Goal: Navigation & Orientation: Find specific page/section

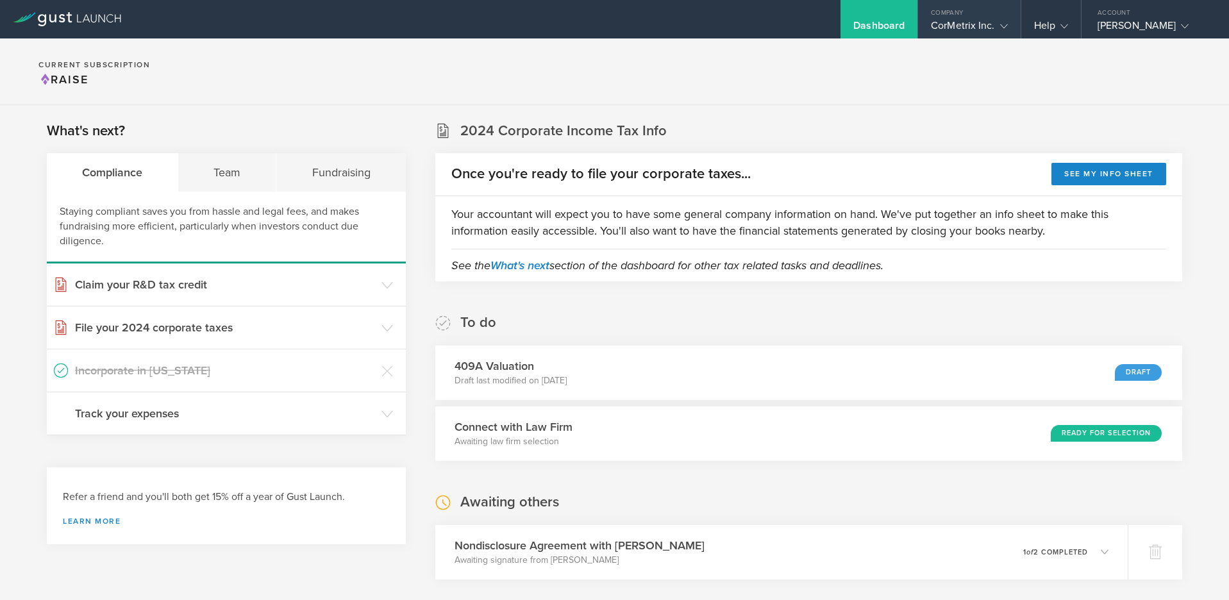
click at [981, 29] on div "CorMetrix Inc." at bounding box center [969, 28] width 76 height 19
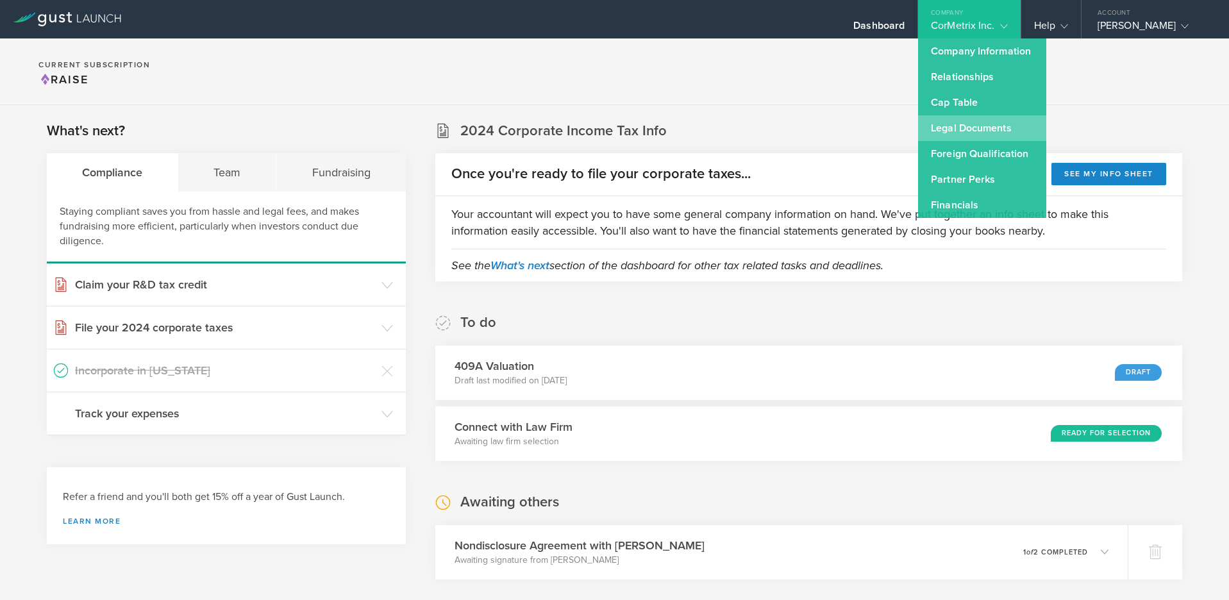
click at [975, 127] on link "Legal Documents" at bounding box center [982, 128] width 128 height 26
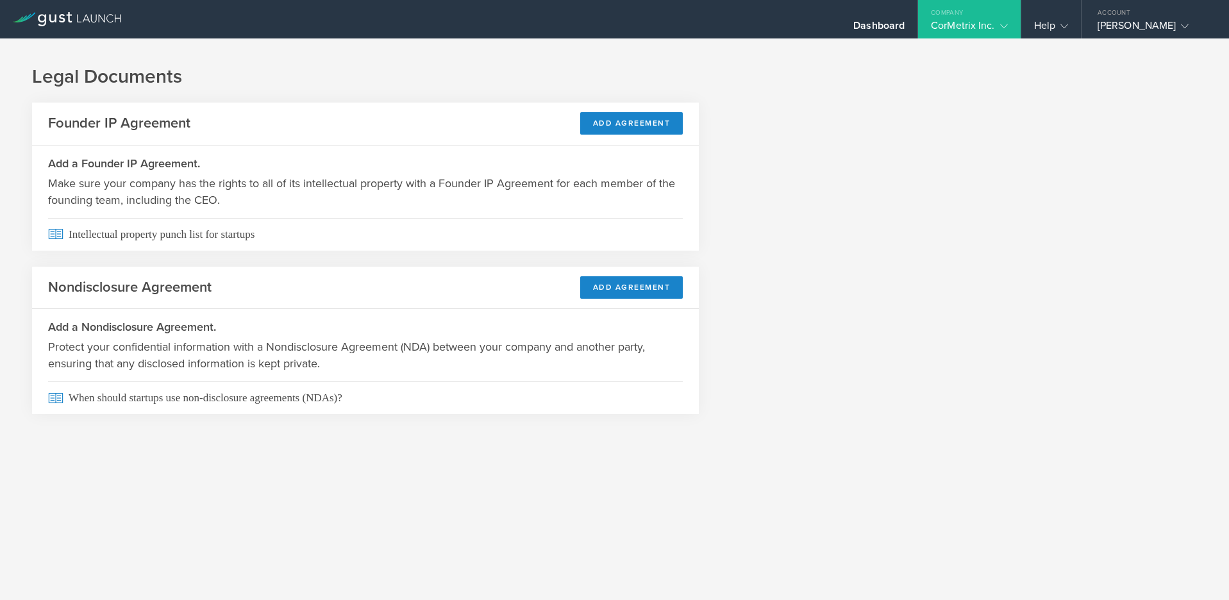
click at [1002, 21] on gust-icon at bounding box center [1001, 25] width 13 height 13
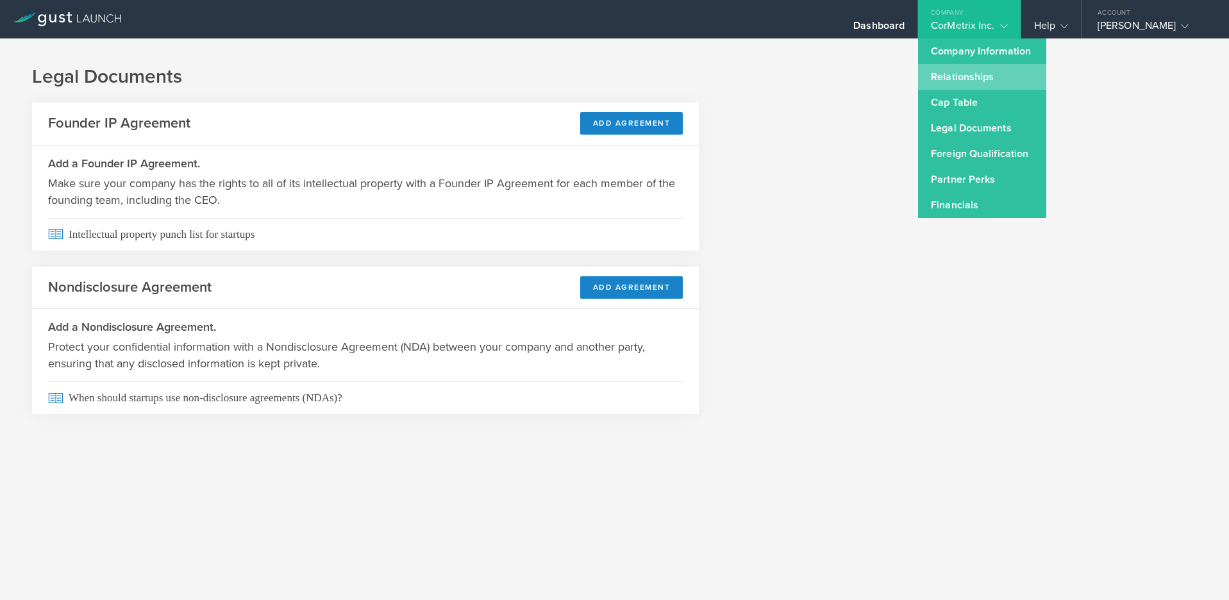
click at [963, 76] on link "Relationships" at bounding box center [982, 77] width 128 height 26
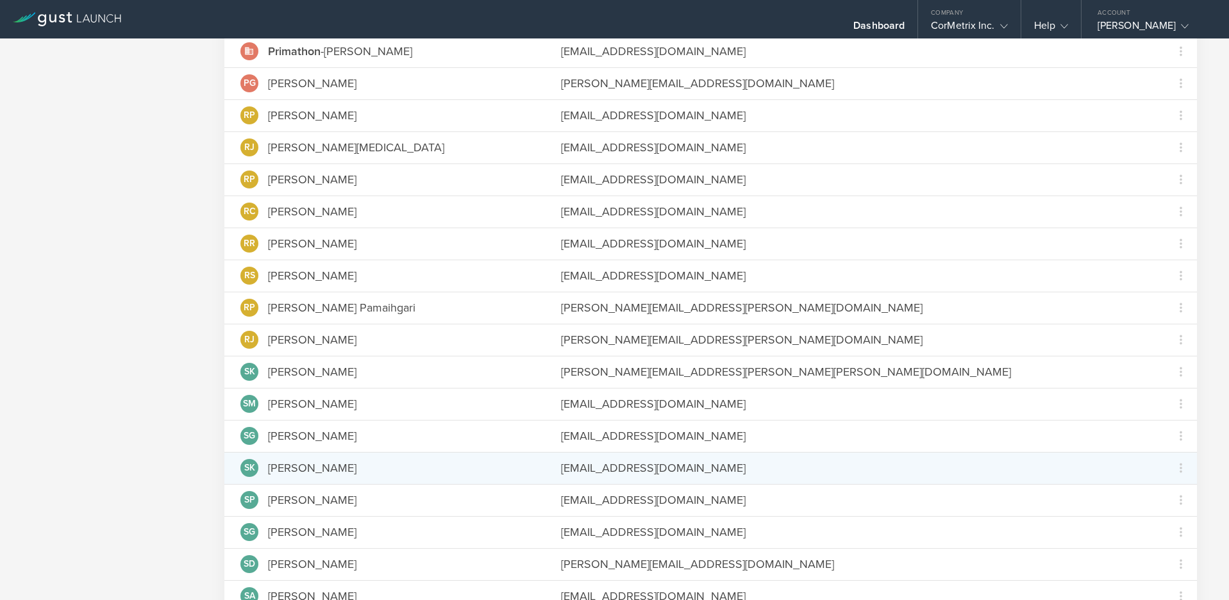
scroll to position [1848, 0]
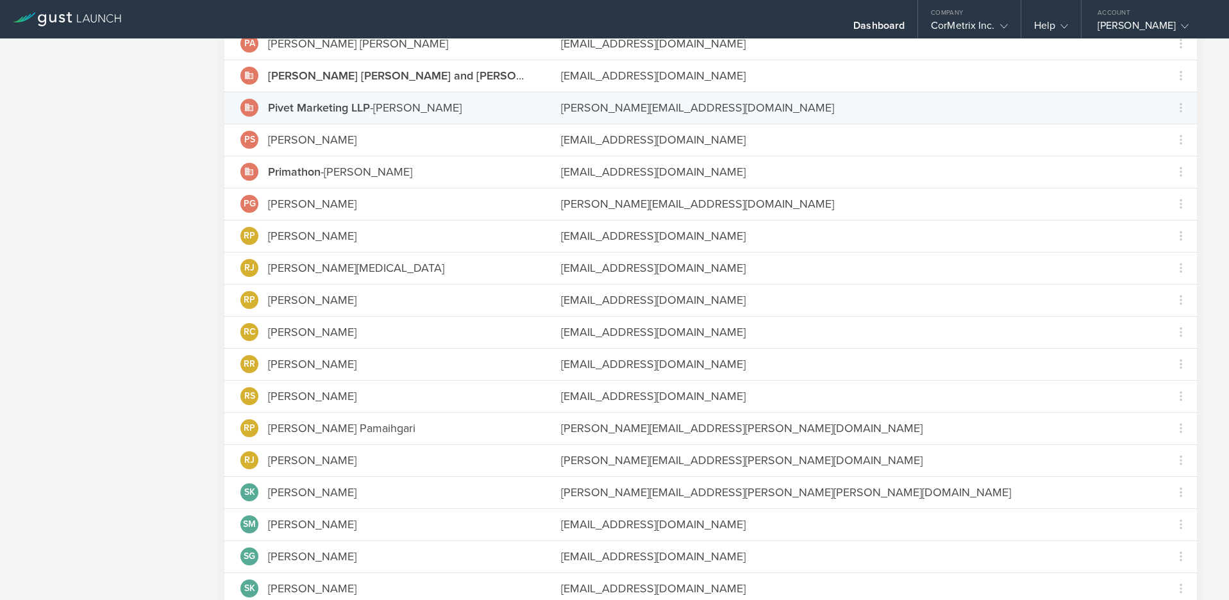
click at [245, 106] on icon at bounding box center [249, 108] width 10 height 10
click at [445, 104] on div "Pivet Marketing LLP - [PERSON_NAME]" at bounding box center [365, 107] width 194 height 17
click at [657, 105] on div "[PERSON_NAME][EMAIL_ADDRESS][DOMAIN_NAME]" at bounding box center [855, 107] width 588 height 17
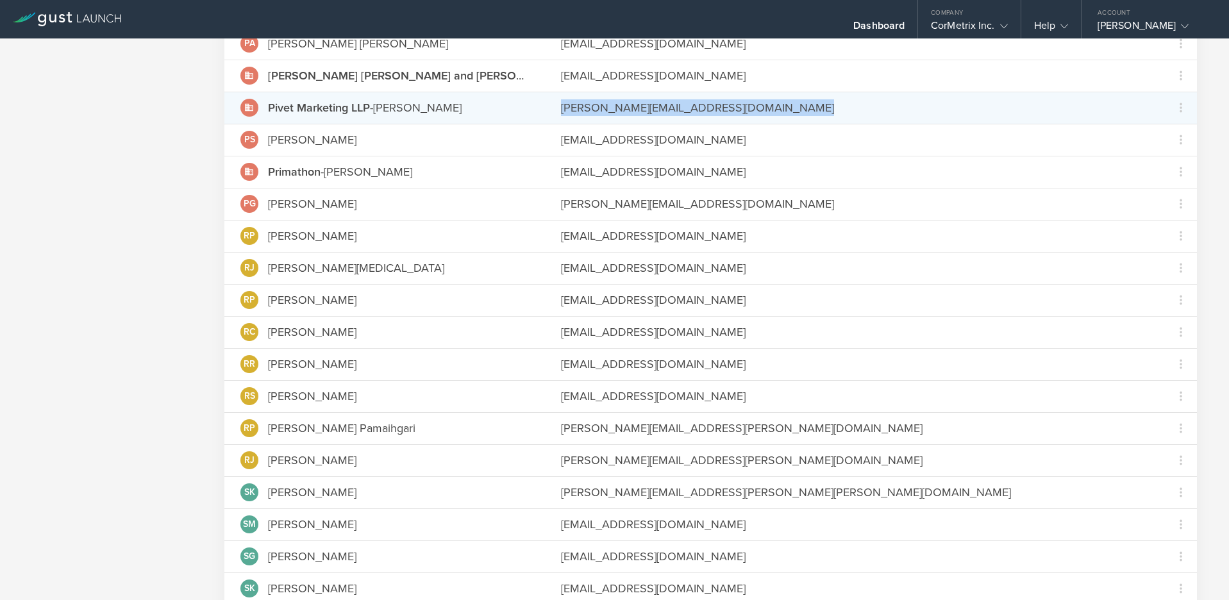
click at [657, 105] on div "[PERSON_NAME][EMAIL_ADDRESS][DOMAIN_NAME]" at bounding box center [855, 107] width 588 height 17
click at [254, 106] on icon at bounding box center [249, 108] width 10 height 10
click at [249, 106] on icon at bounding box center [249, 108] width 8 height 8
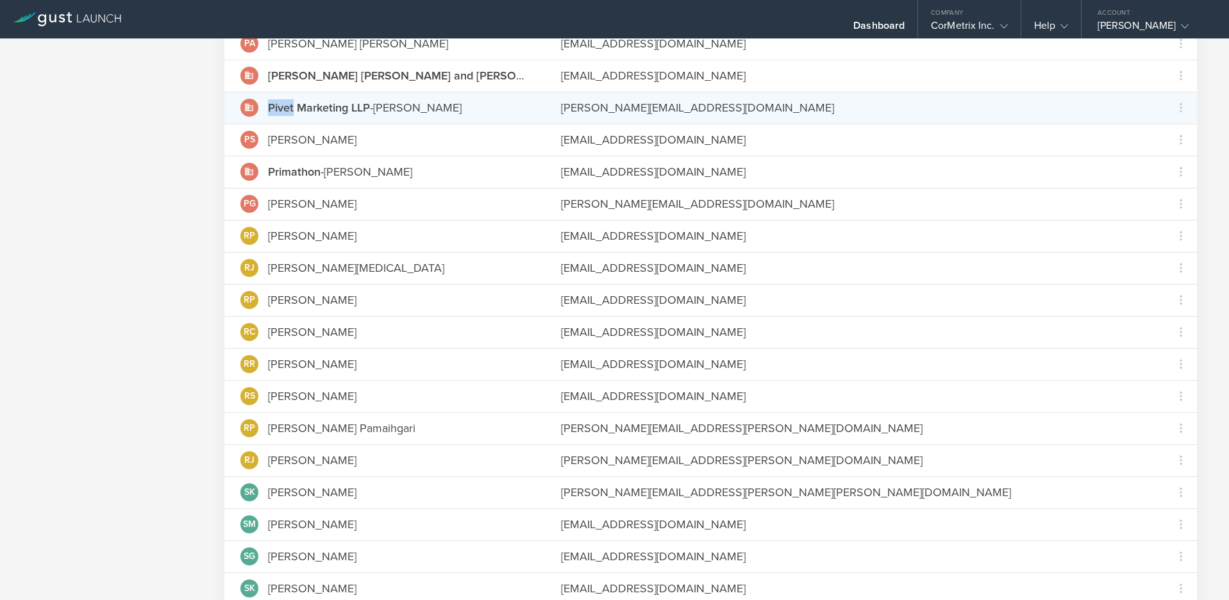
click at [248, 107] on icon at bounding box center [249, 108] width 10 height 10
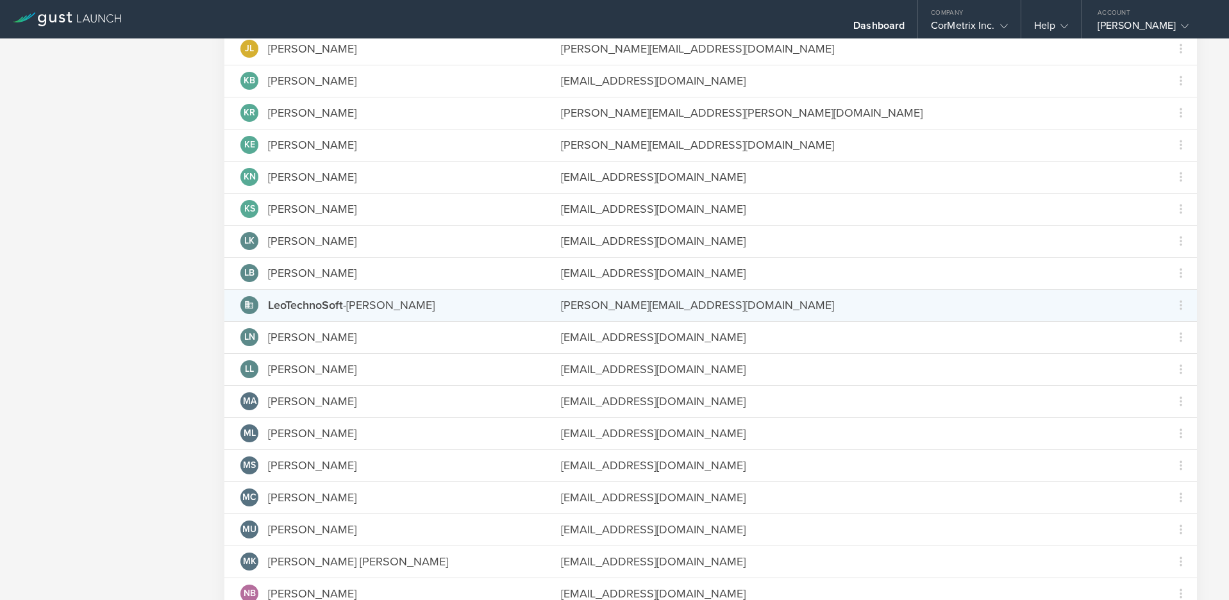
scroll to position [1527, 0]
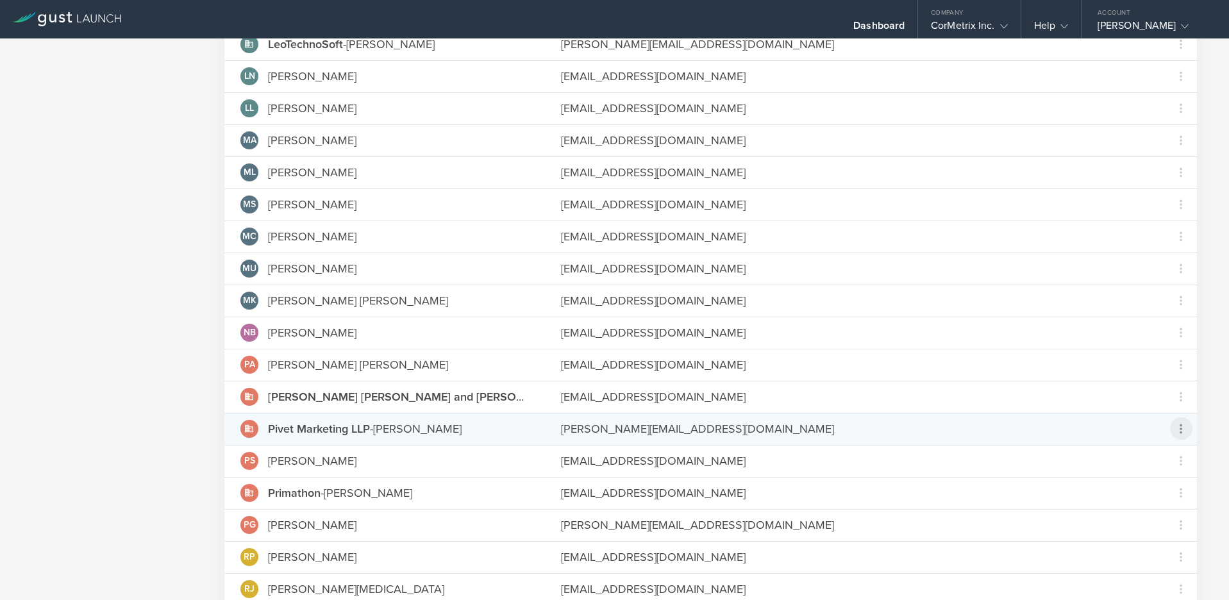
click at [1179, 426] on icon at bounding box center [1180, 429] width 3 height 10
click at [813, 432] on md-backdrop at bounding box center [614, 300] width 1229 height 600
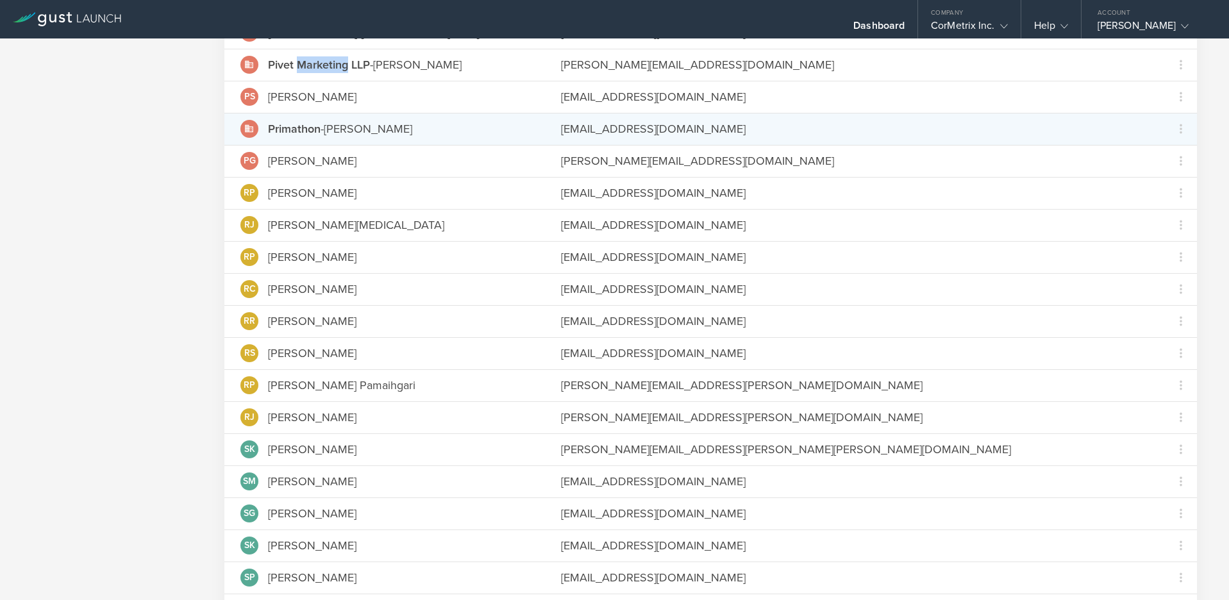
scroll to position [2036, 0]
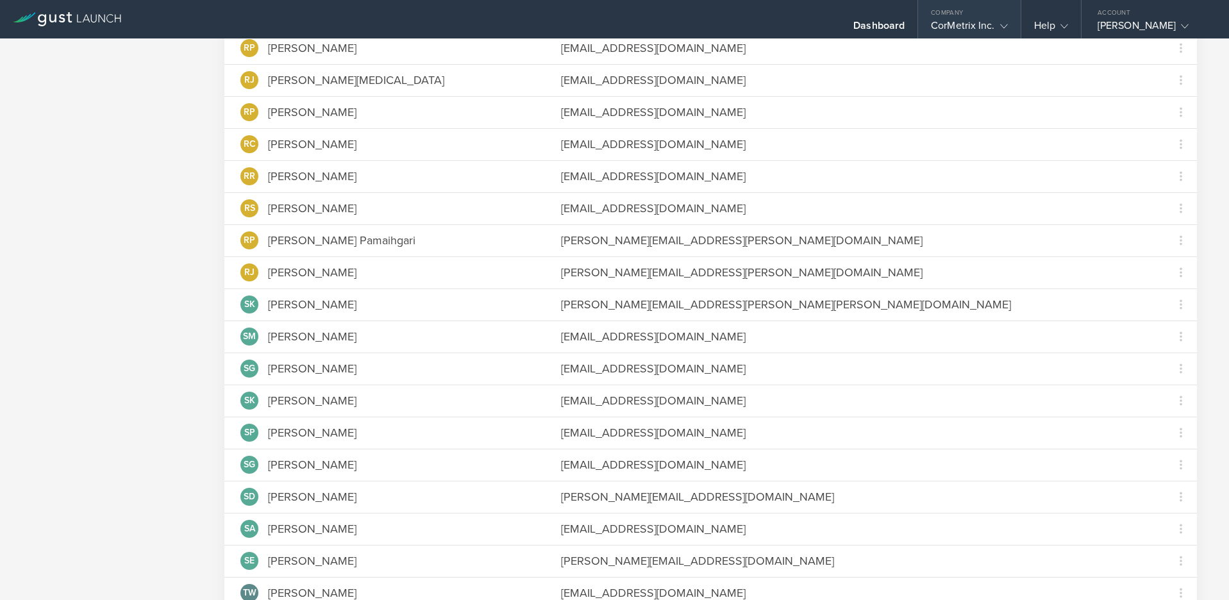
click at [992, 18] on div "Company" at bounding box center [969, 9] width 102 height 19
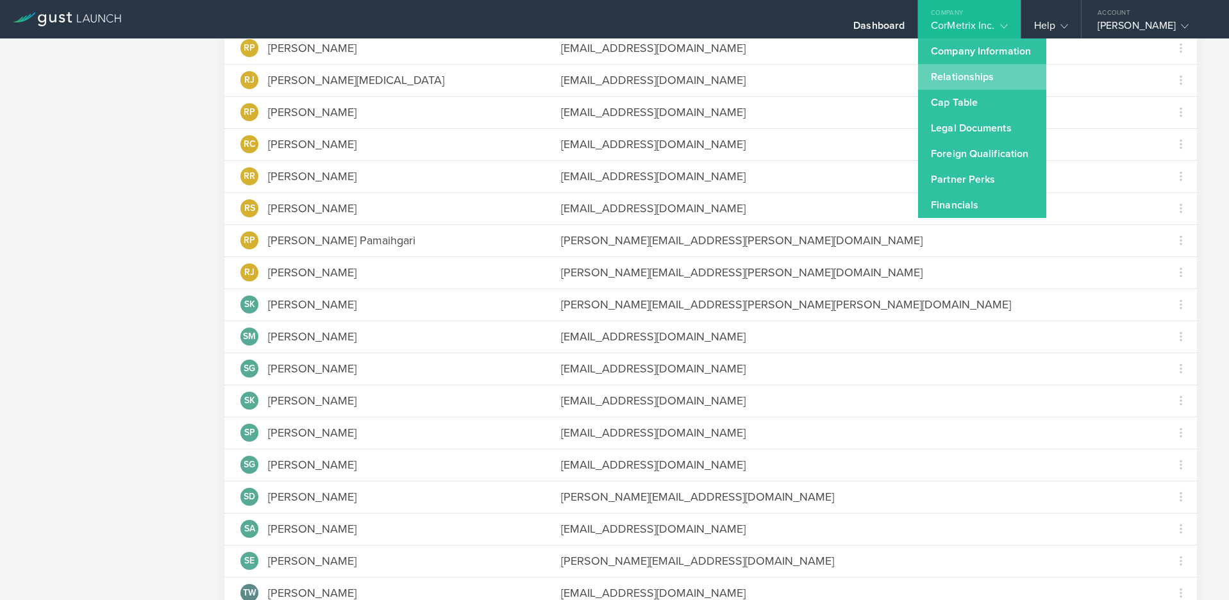
click at [953, 68] on link "Relationships" at bounding box center [982, 77] width 128 height 26
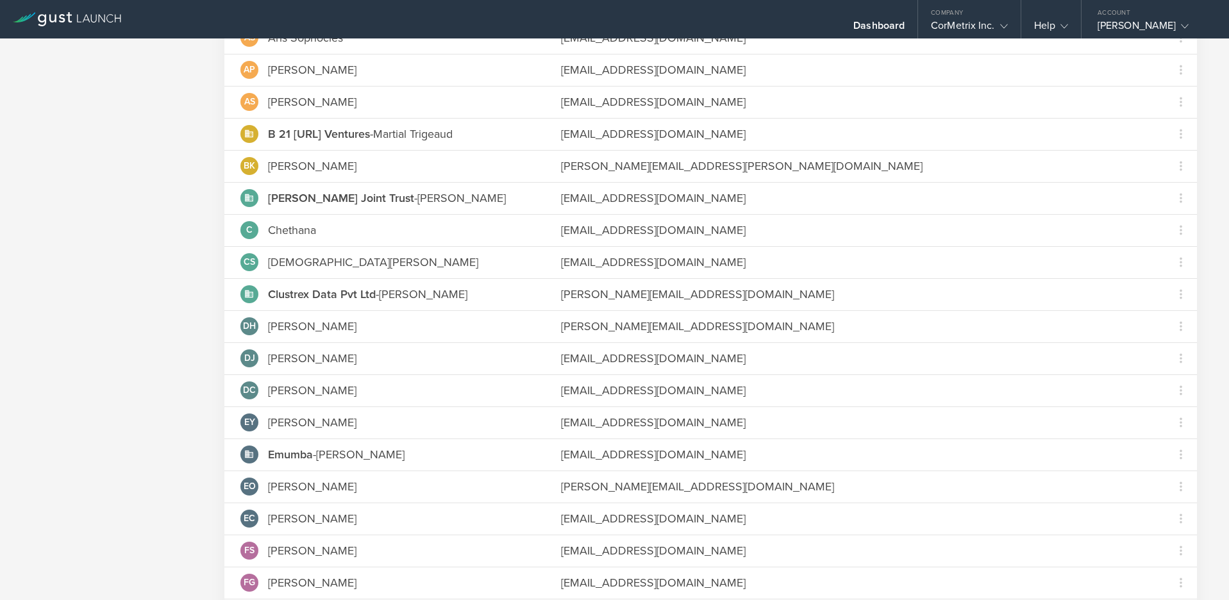
scroll to position [0, 0]
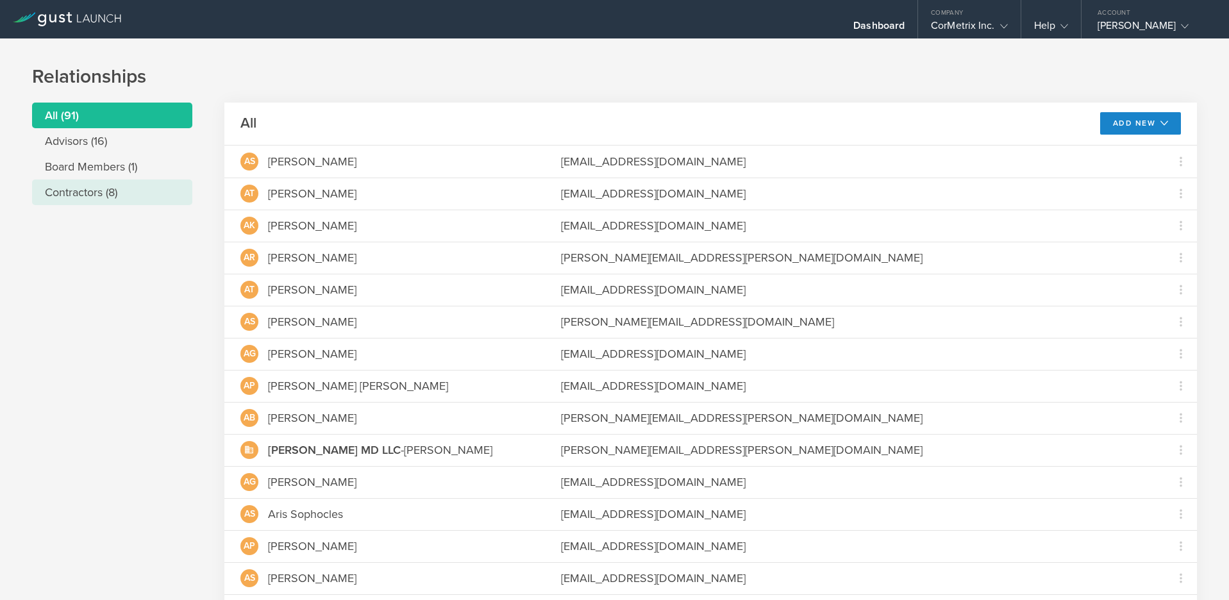
click at [82, 188] on li "Contractors (8)" at bounding box center [112, 192] width 160 height 26
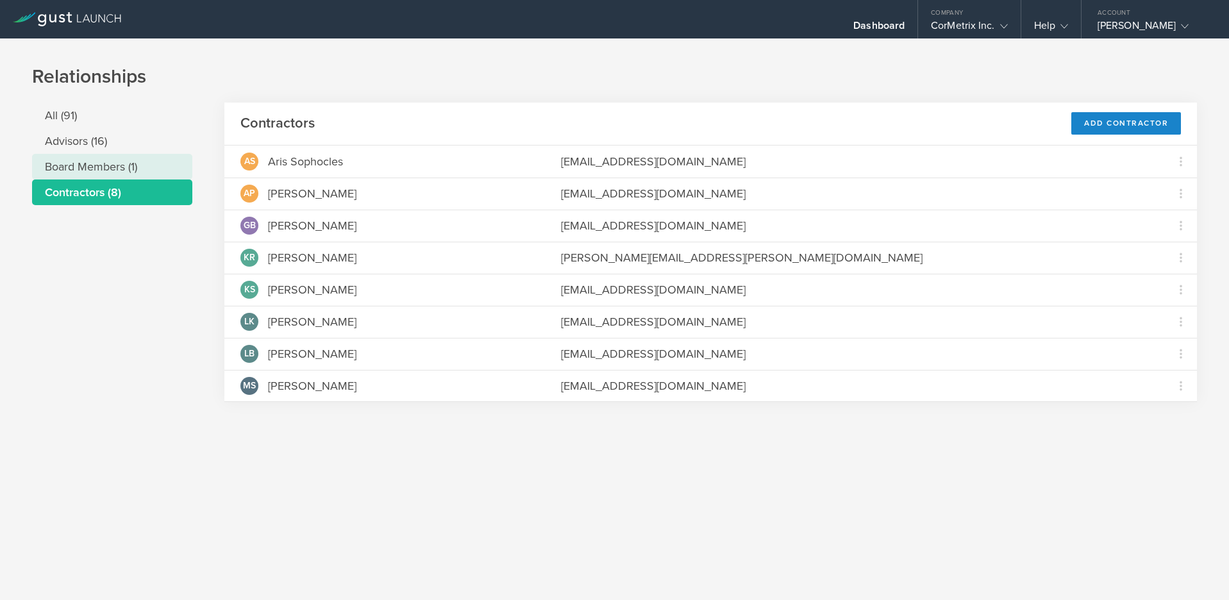
click at [87, 163] on li "Board Members (1)" at bounding box center [112, 167] width 160 height 26
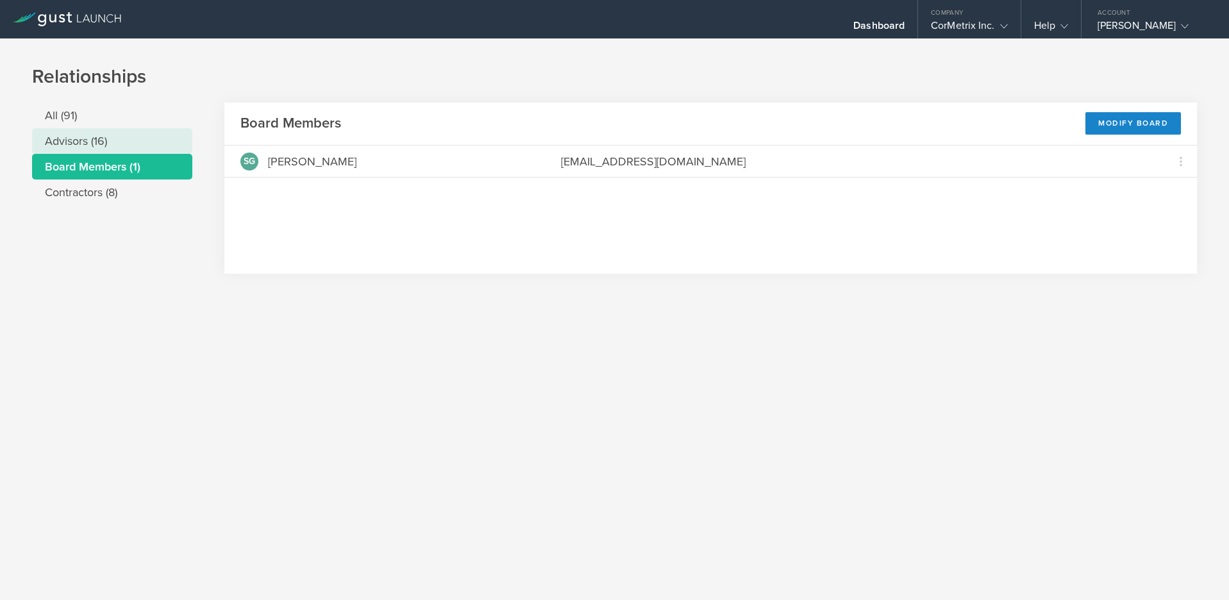
click at [74, 136] on li "Advisors (16)" at bounding box center [112, 141] width 160 height 26
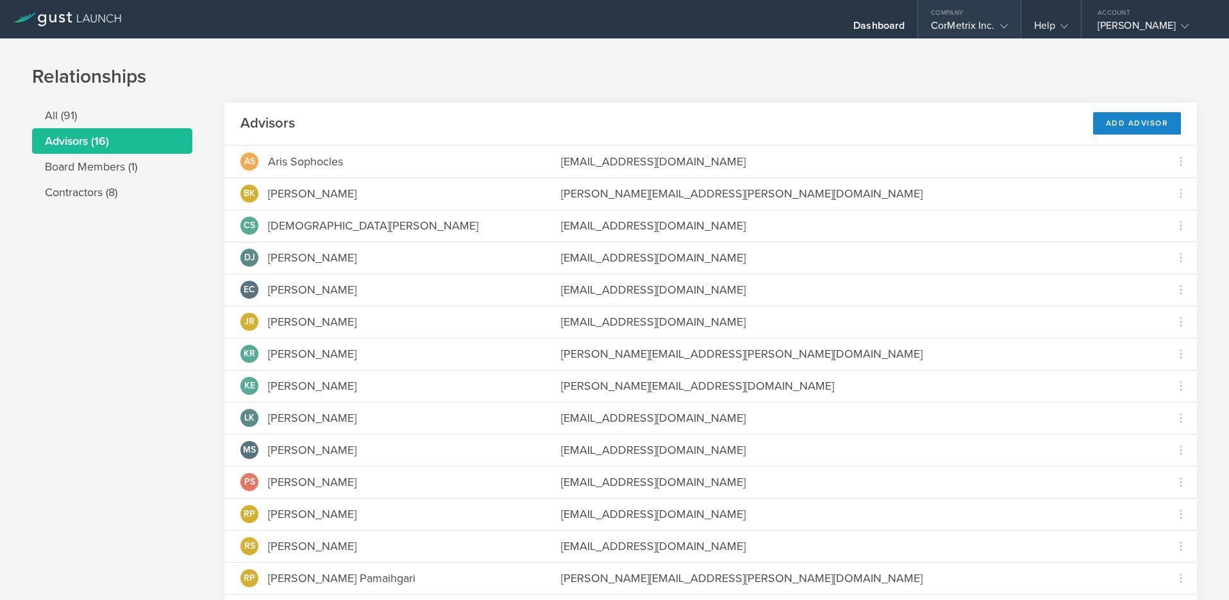
click at [977, 25] on div "CorMetrix Inc." at bounding box center [969, 28] width 76 height 19
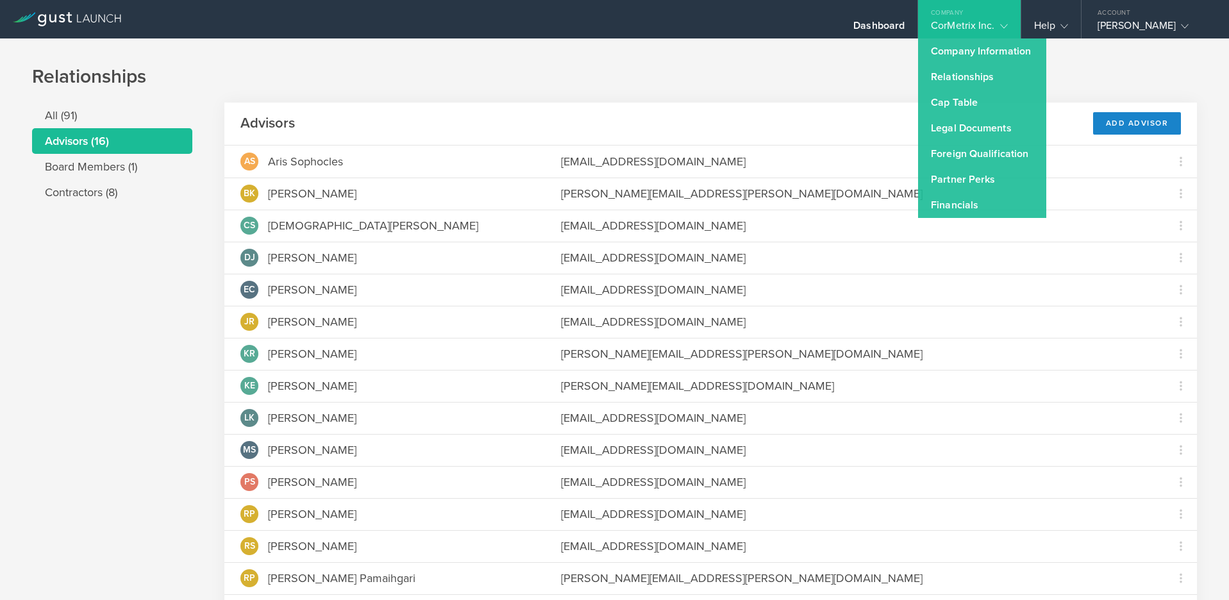
click at [784, 60] on div "Relationships All (91) Advisors (16) Board Members (1) Contractors (8) Advisors…" at bounding box center [614, 372] width 1229 height 668
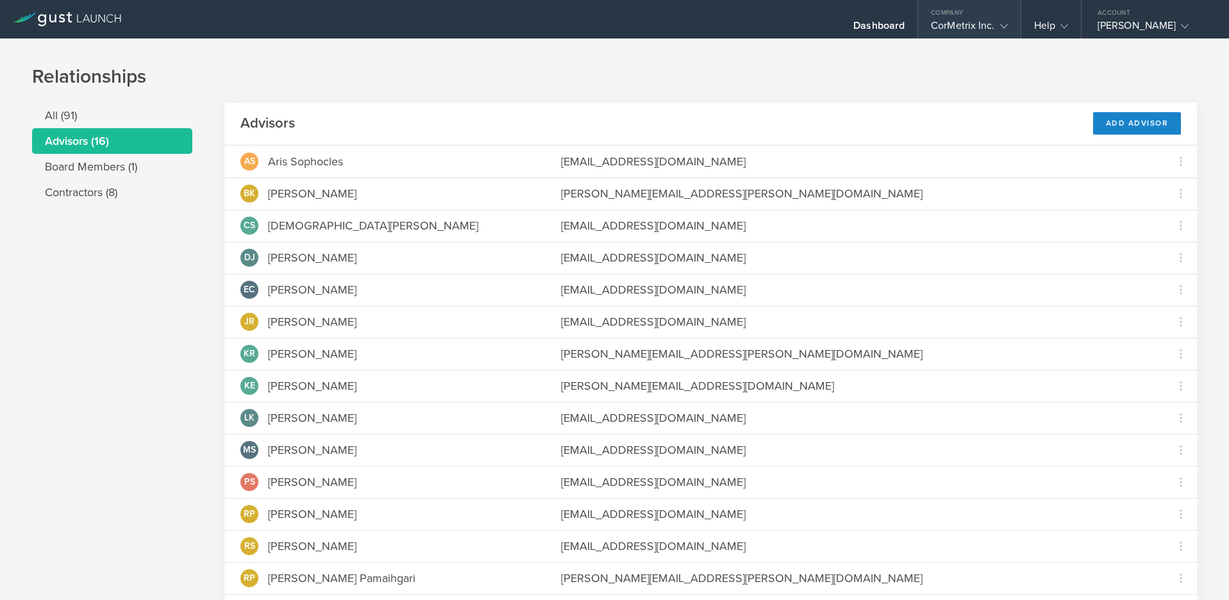
click at [962, 24] on div "CorMetrix Inc." at bounding box center [969, 28] width 76 height 19
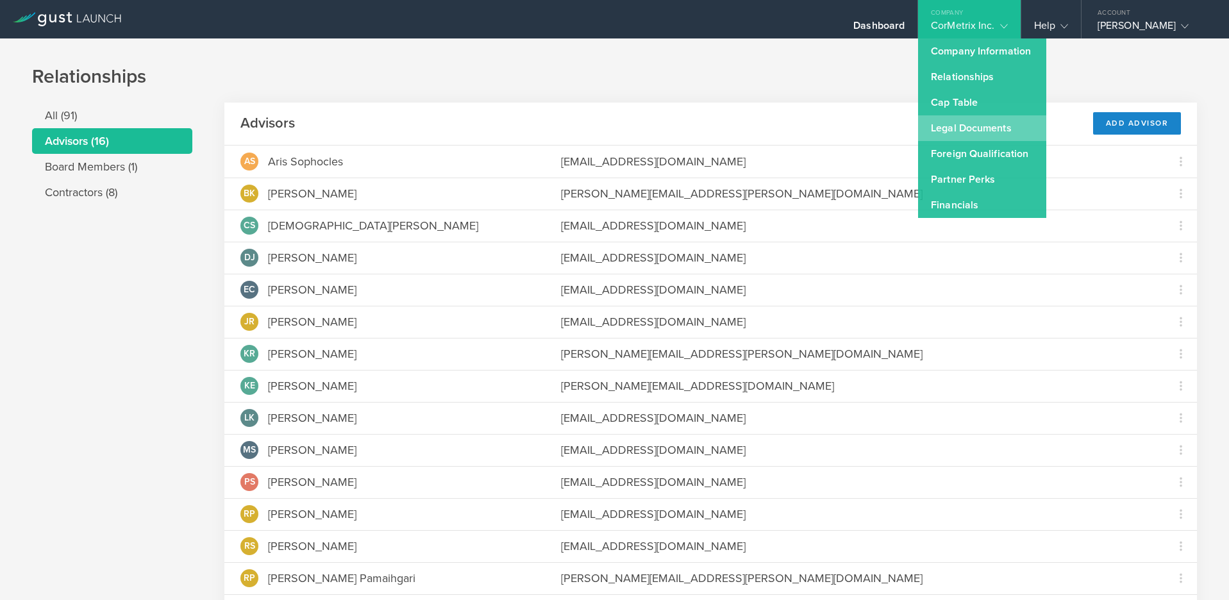
click at [954, 128] on link "Legal Documents" at bounding box center [982, 128] width 128 height 26
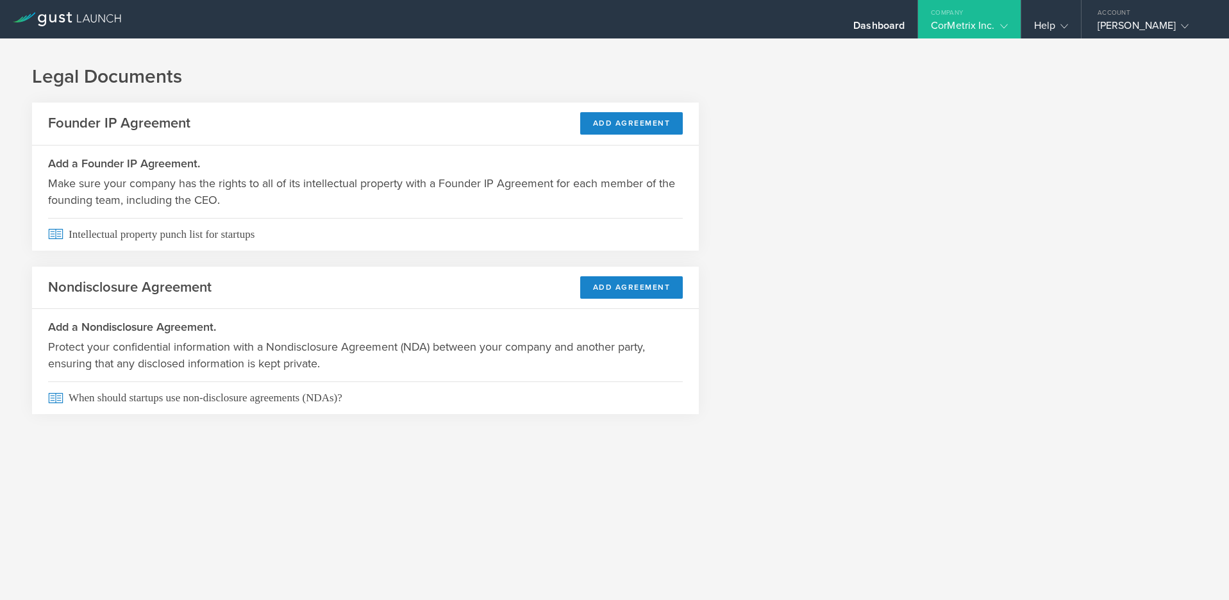
click at [969, 17] on div "Company" at bounding box center [969, 9] width 102 height 19
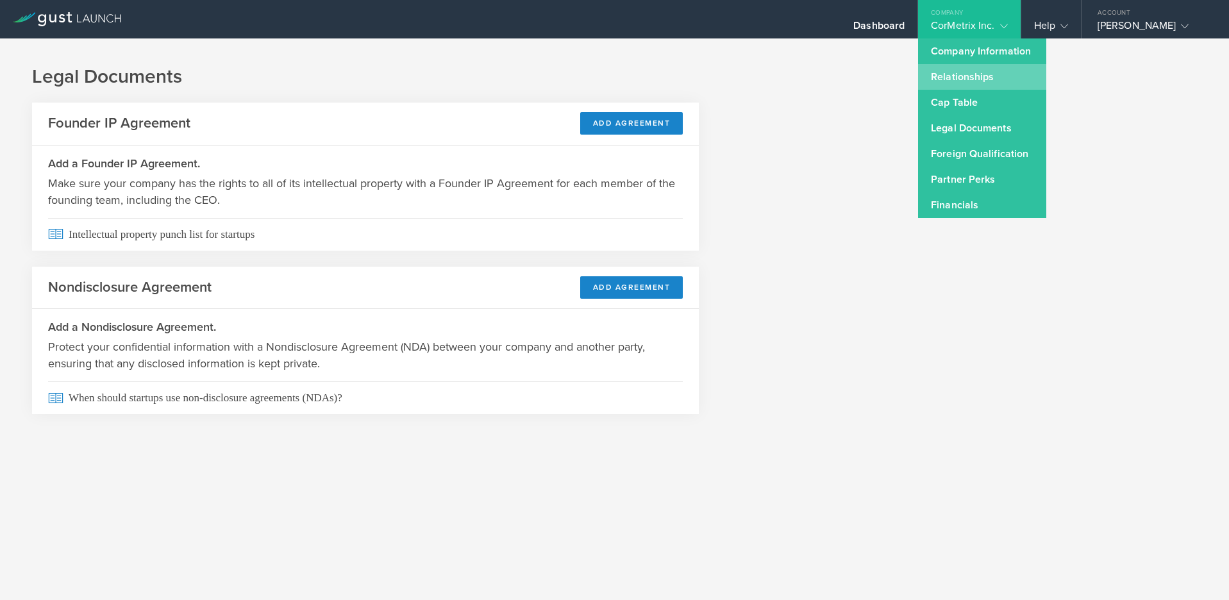
click at [972, 77] on link "Relationships" at bounding box center [982, 77] width 128 height 26
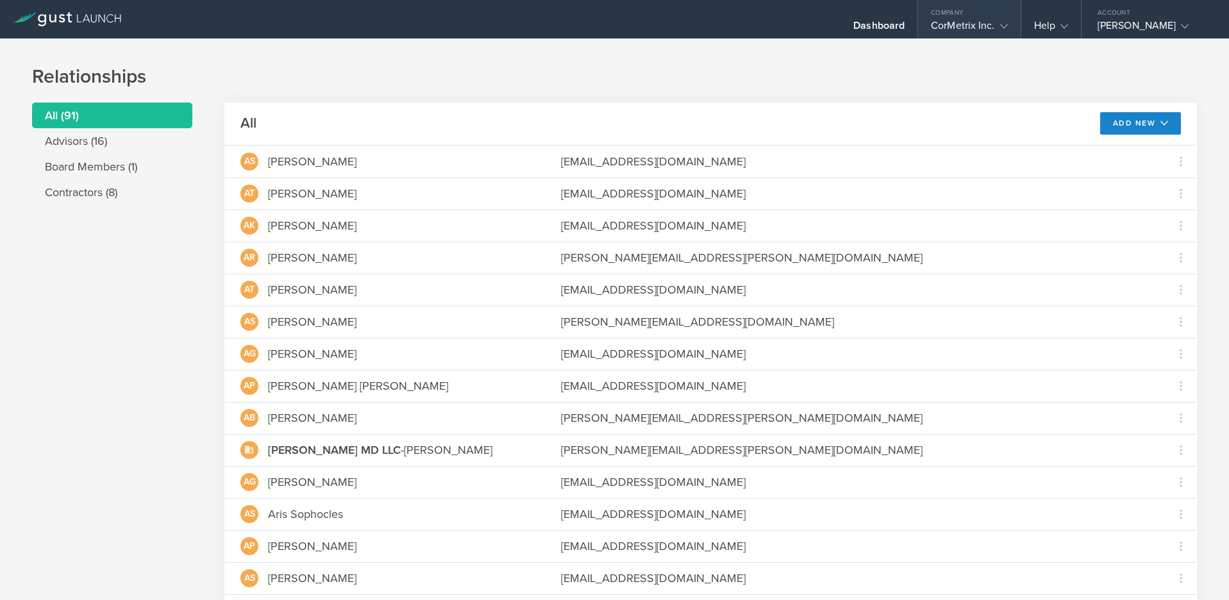
click at [972, 19] on div "CorMetrix Inc." at bounding box center [969, 28] width 76 height 19
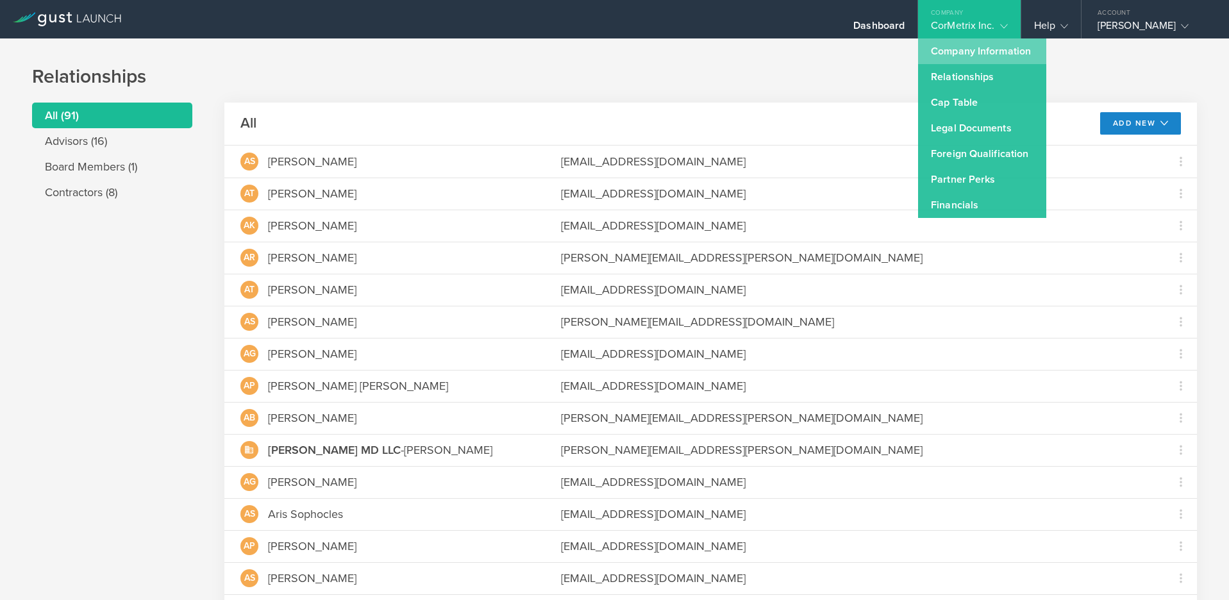
click at [961, 50] on link "Company Information" at bounding box center [982, 51] width 128 height 26
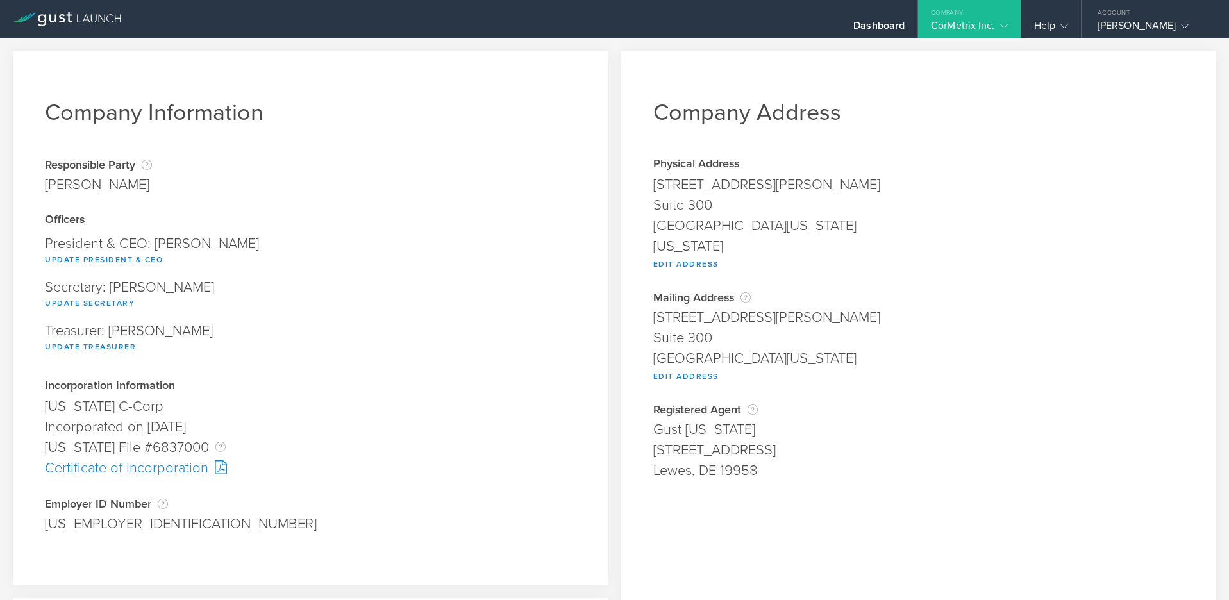
click at [988, 15] on div "Company" at bounding box center [969, 9] width 102 height 19
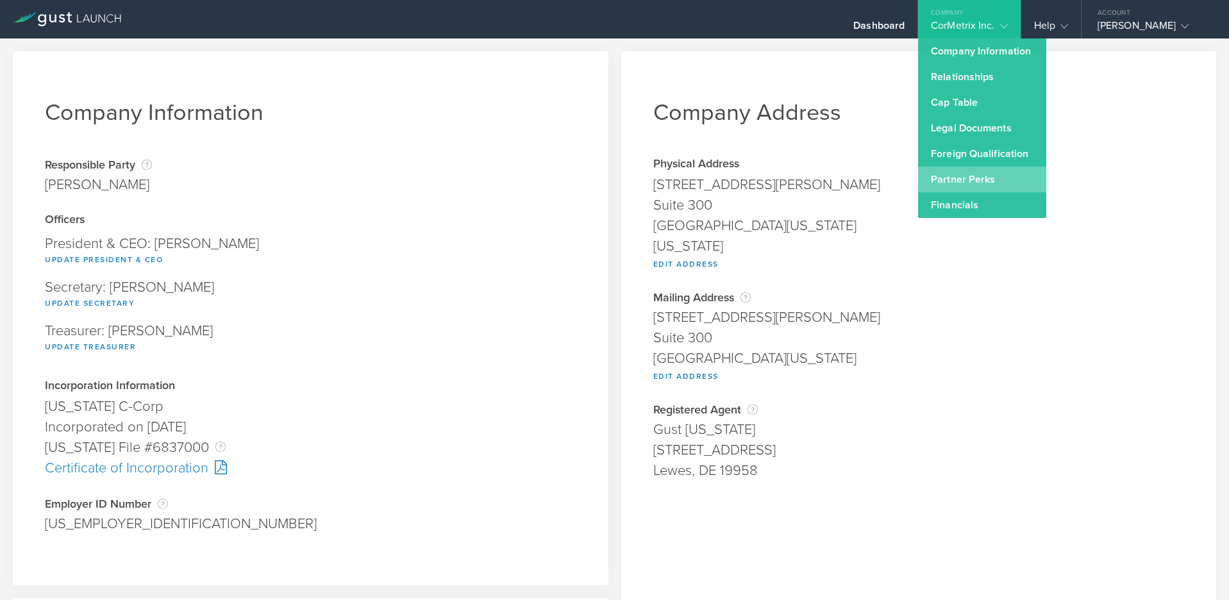
click at [962, 177] on link "Partner Perks" at bounding box center [982, 180] width 128 height 26
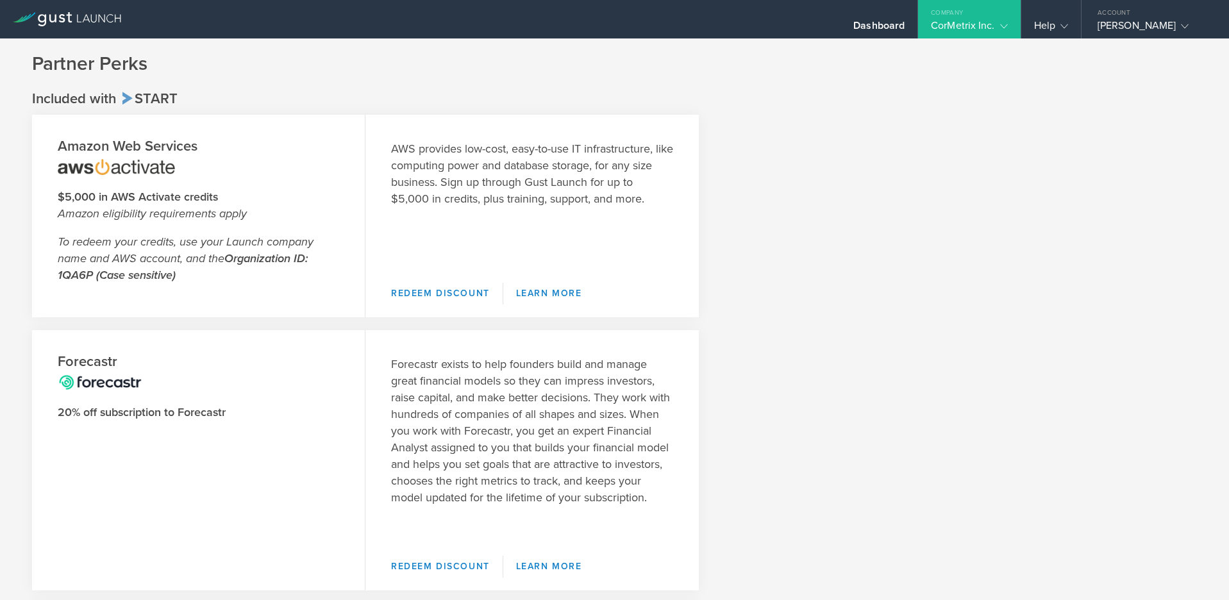
click at [1007, 19] on div "Company" at bounding box center [969, 9] width 102 height 19
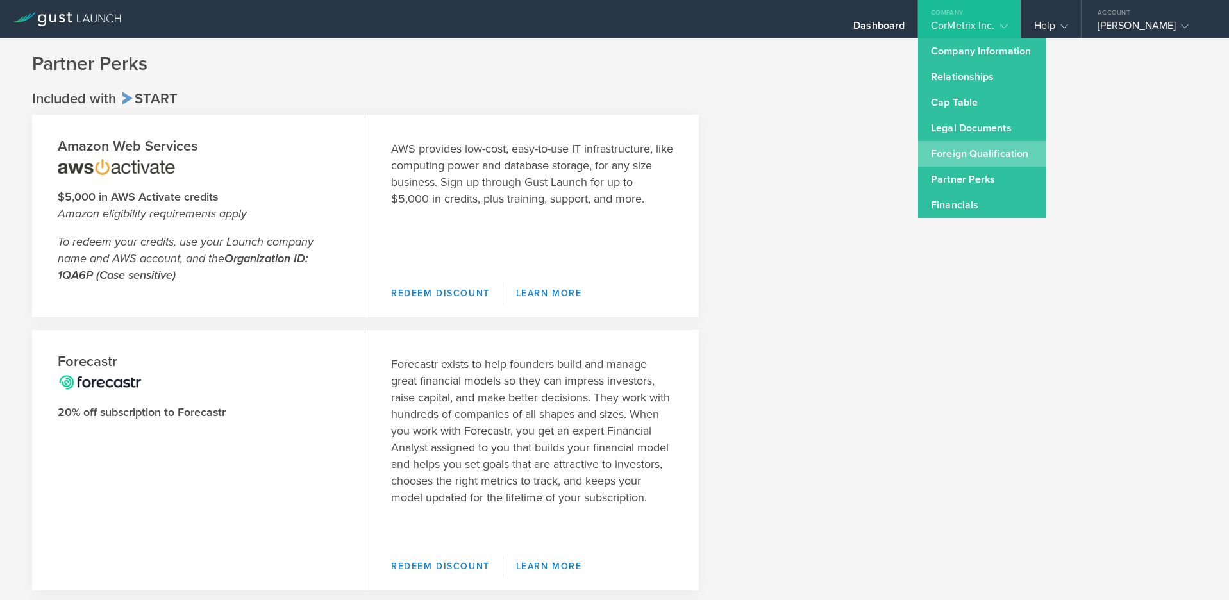
click at [979, 161] on link "Foreign Qualification" at bounding box center [982, 154] width 128 height 26
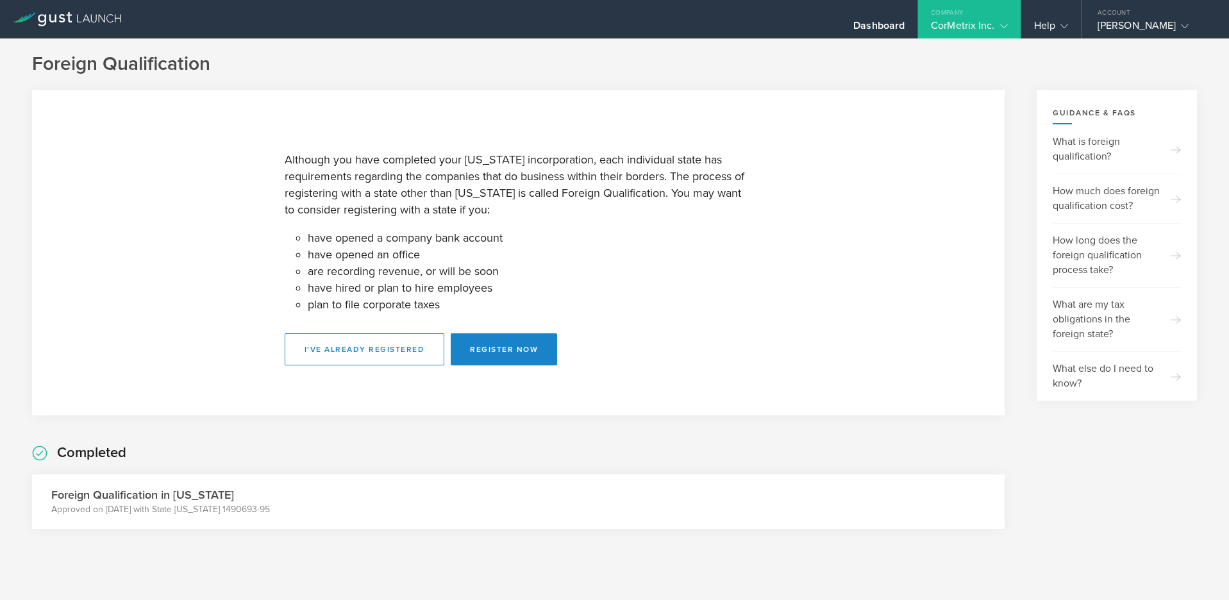
click at [1008, 22] on div "CorMetrix Inc." at bounding box center [969, 28] width 102 height 19
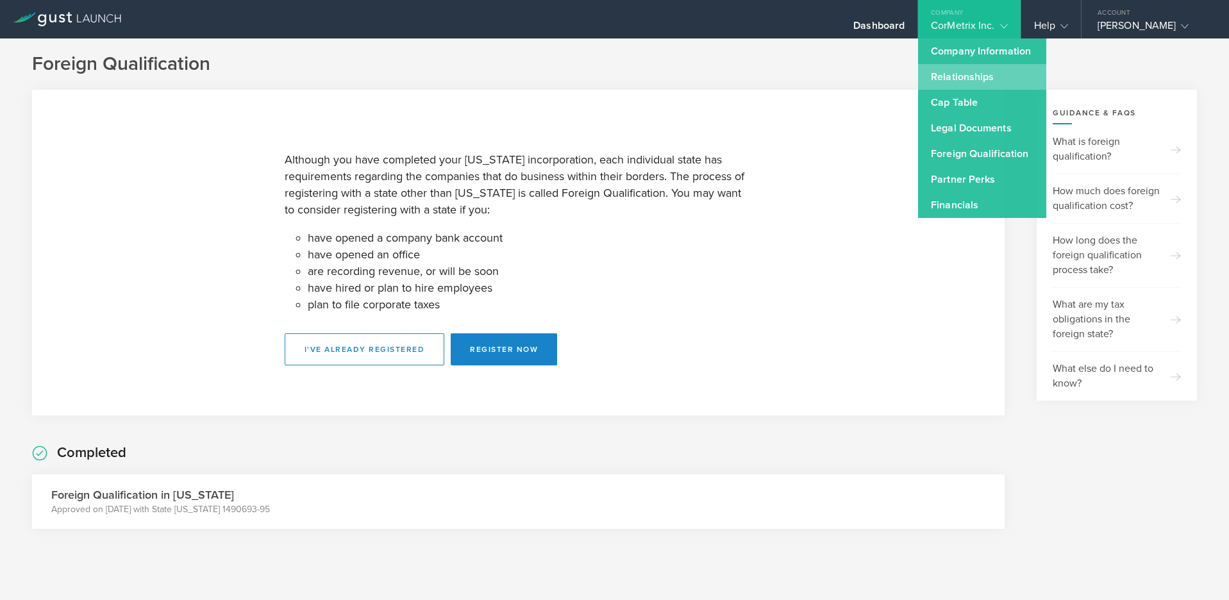
click at [972, 82] on link "Relationships" at bounding box center [982, 77] width 128 height 26
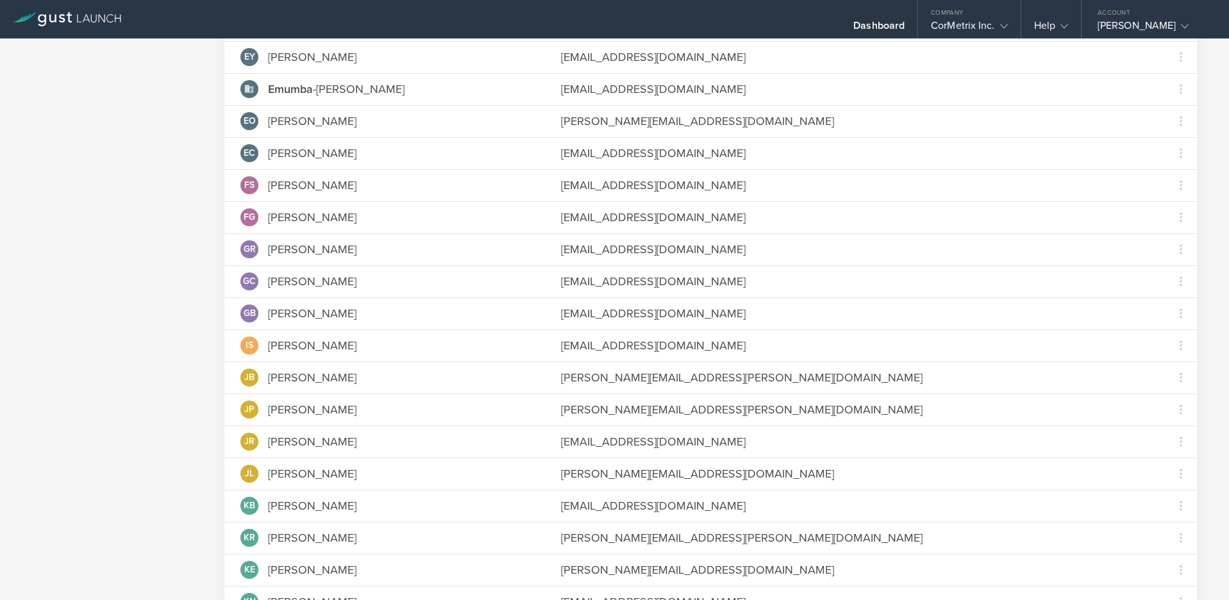
scroll to position [89, 0]
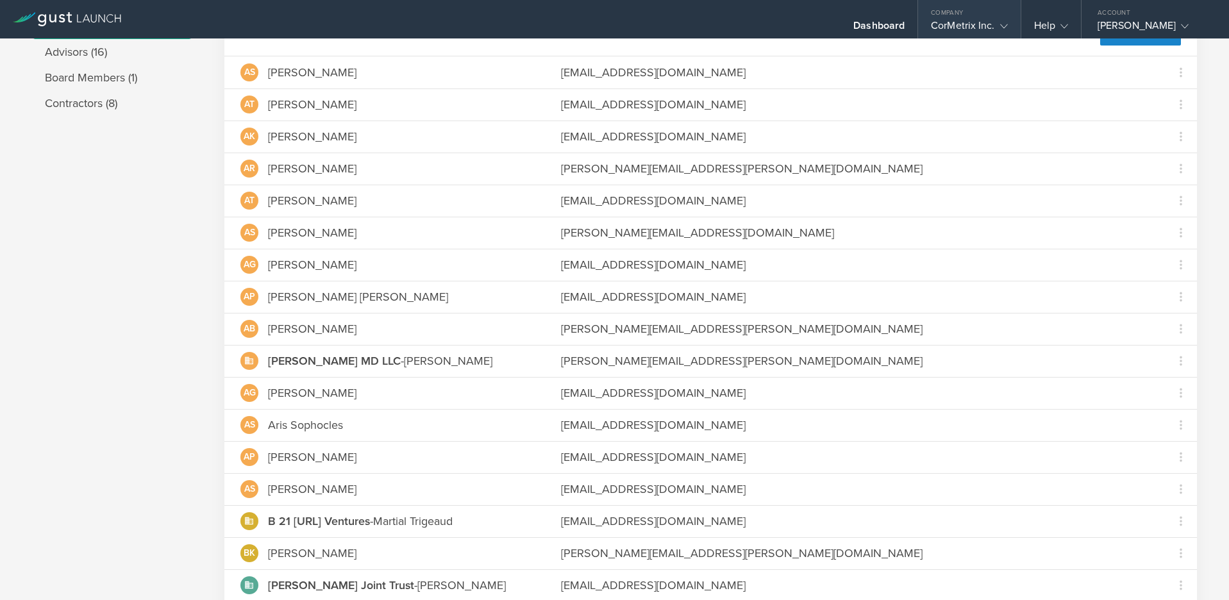
click at [1000, 20] on gust-icon at bounding box center [1001, 25] width 13 height 13
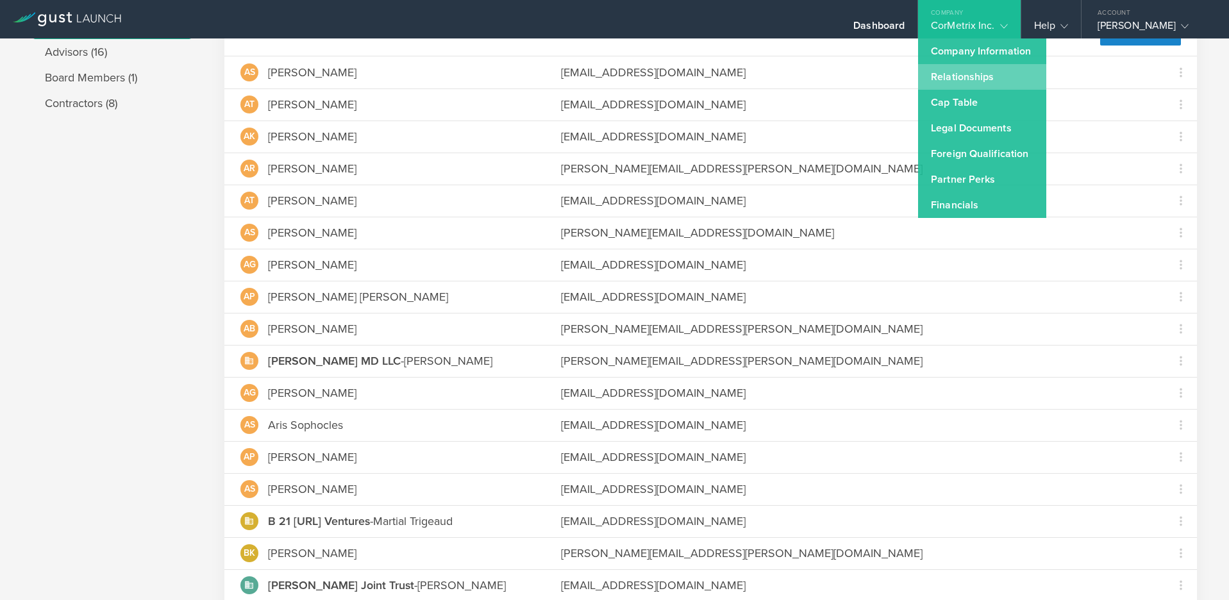
click at [959, 74] on link "Relationships" at bounding box center [982, 77] width 128 height 26
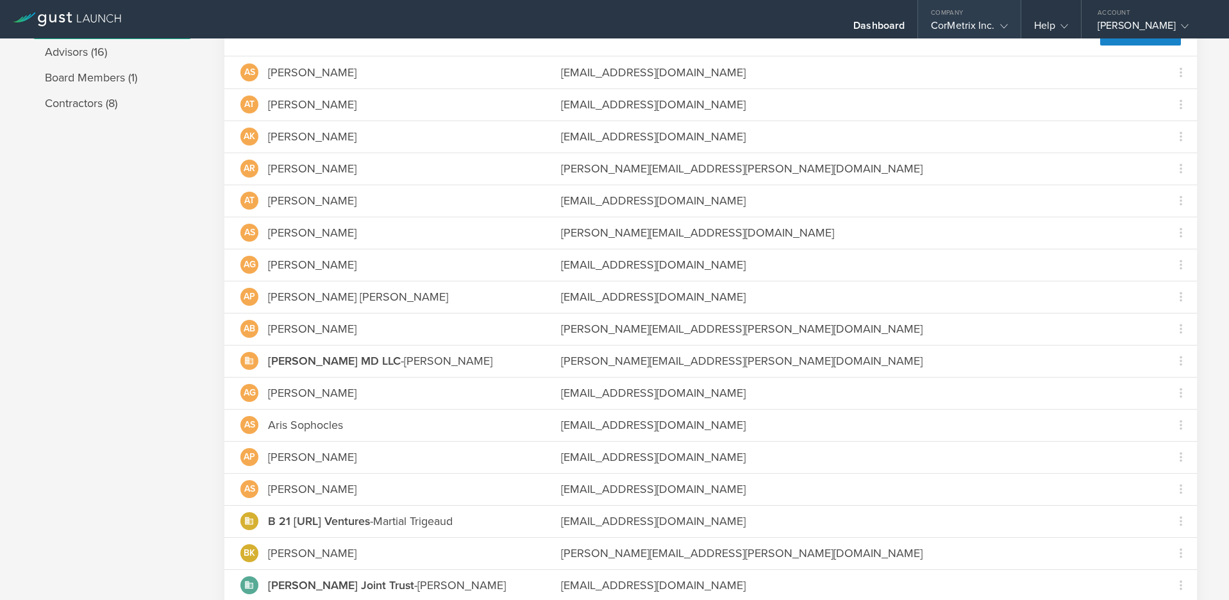
click at [998, 22] on gust-icon at bounding box center [1001, 25] width 13 height 13
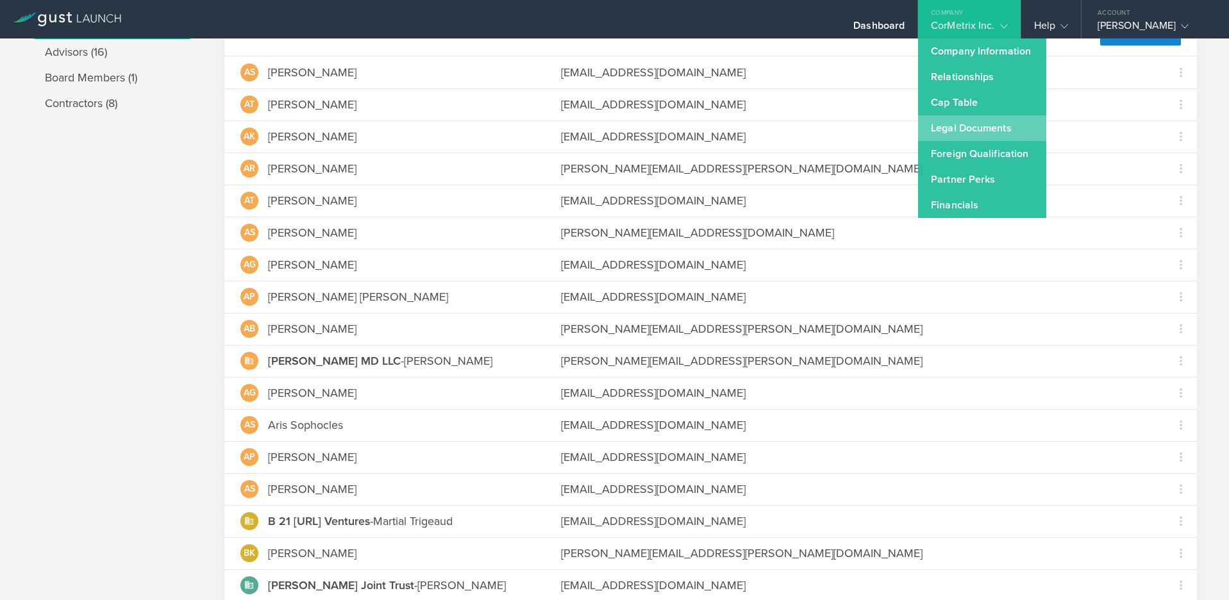
click at [952, 125] on link "Legal Documents" at bounding box center [982, 128] width 128 height 26
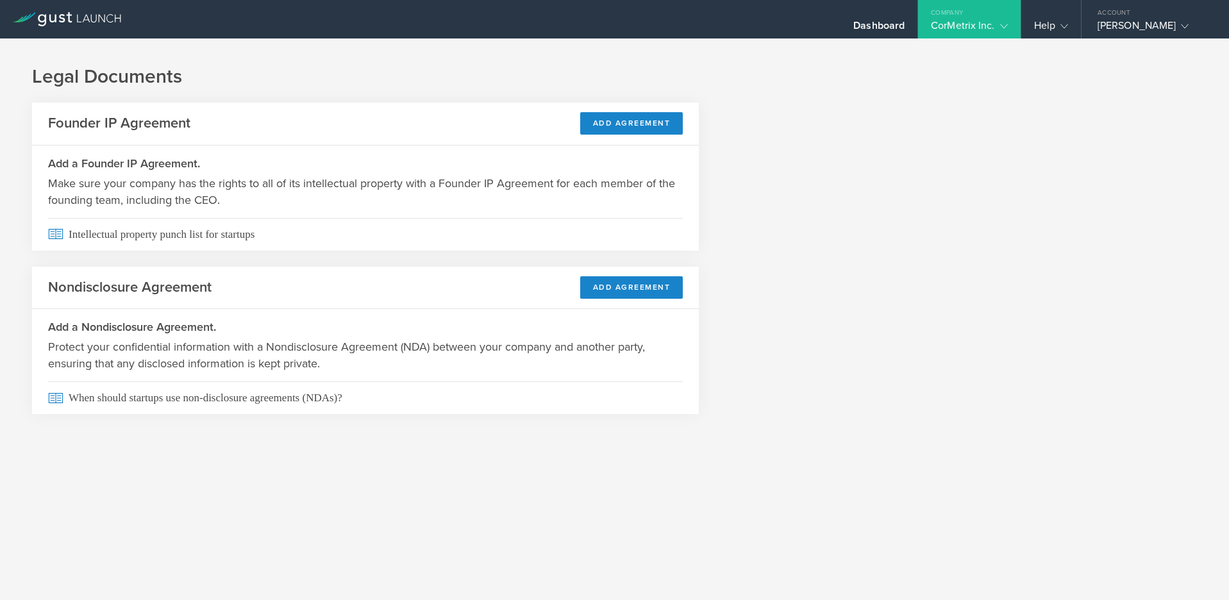
click at [964, 22] on div "CorMetrix Inc." at bounding box center [969, 28] width 76 height 19
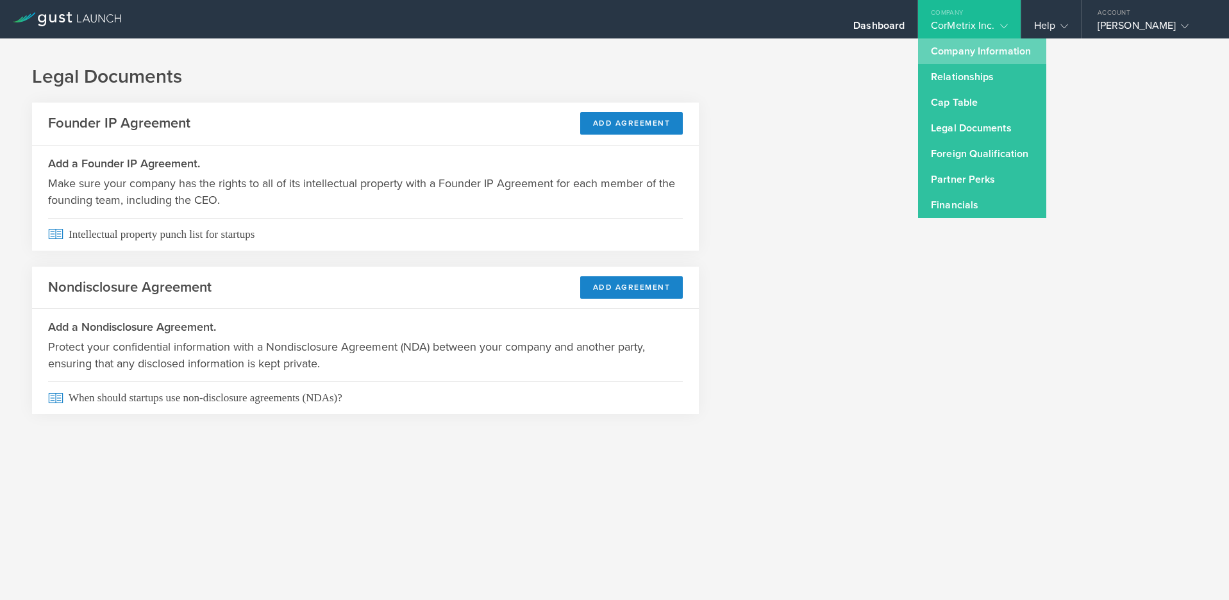
click at [964, 45] on link "Company Information" at bounding box center [982, 51] width 128 height 26
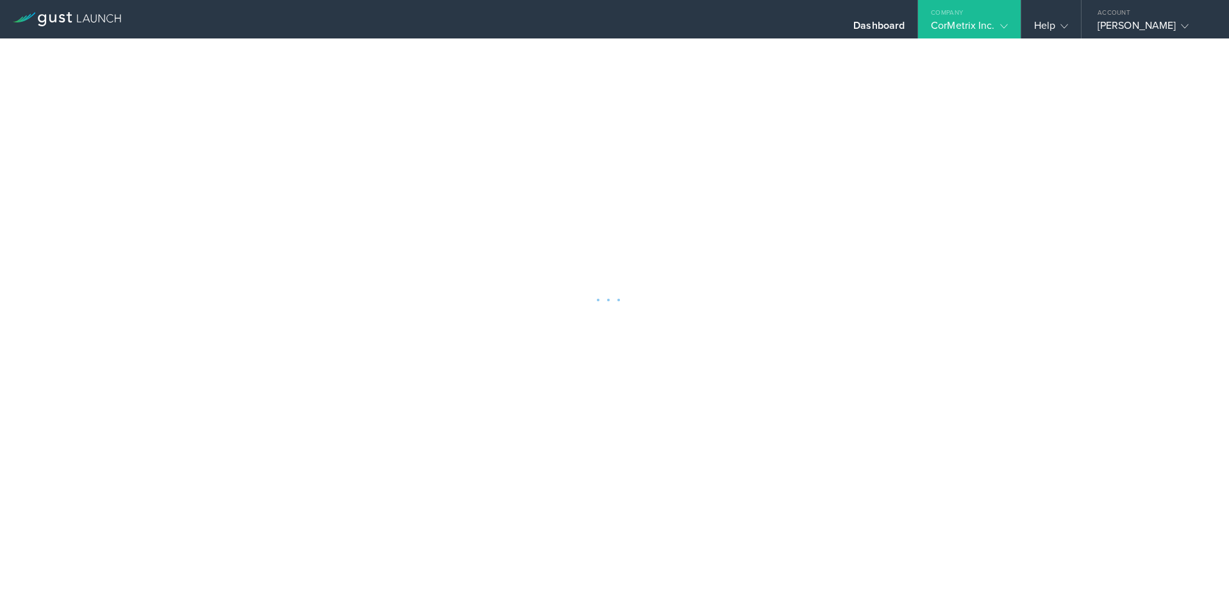
click at [970, 17] on div "Company" at bounding box center [969, 9] width 102 height 19
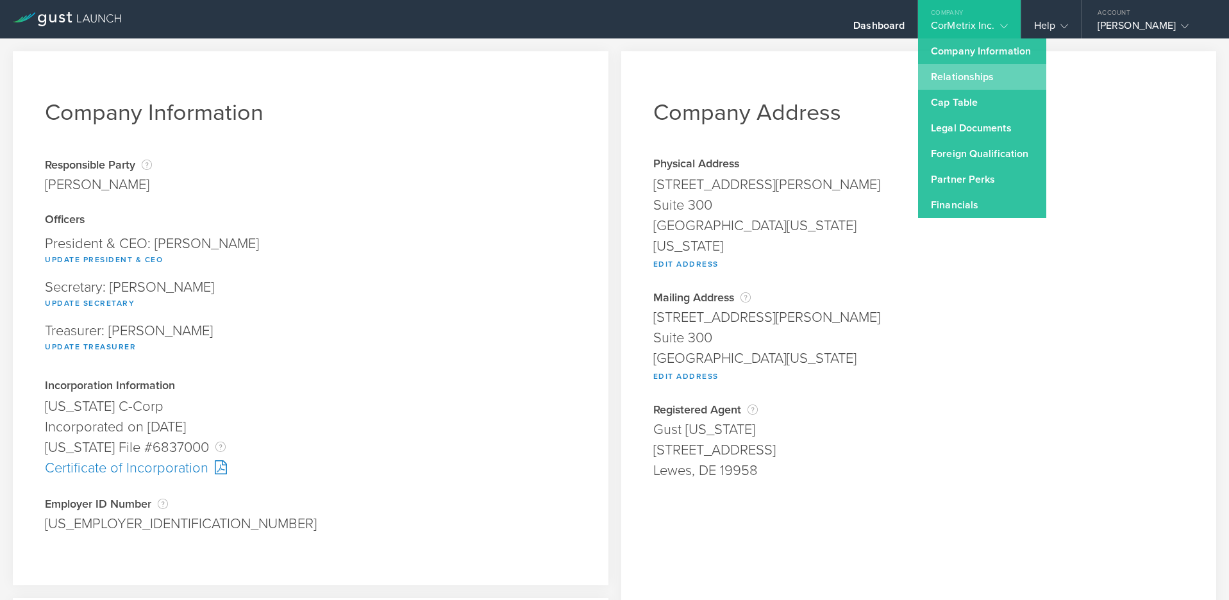
click at [965, 88] on link "Relationships" at bounding box center [982, 77] width 128 height 26
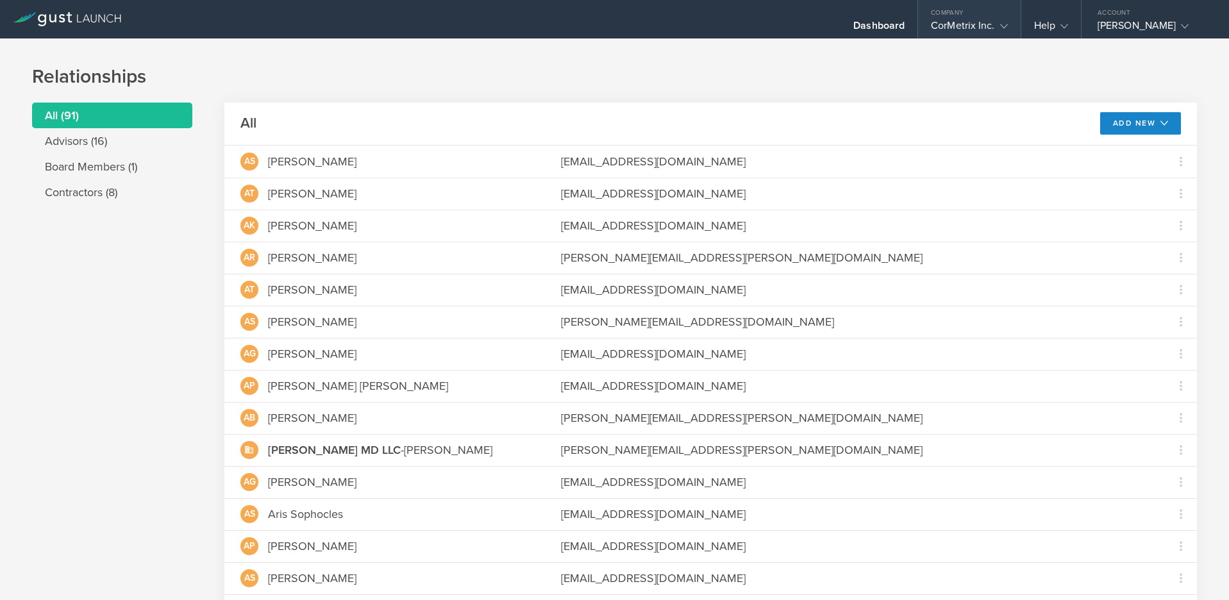
click at [978, 22] on div "CorMetrix Inc." at bounding box center [969, 28] width 76 height 19
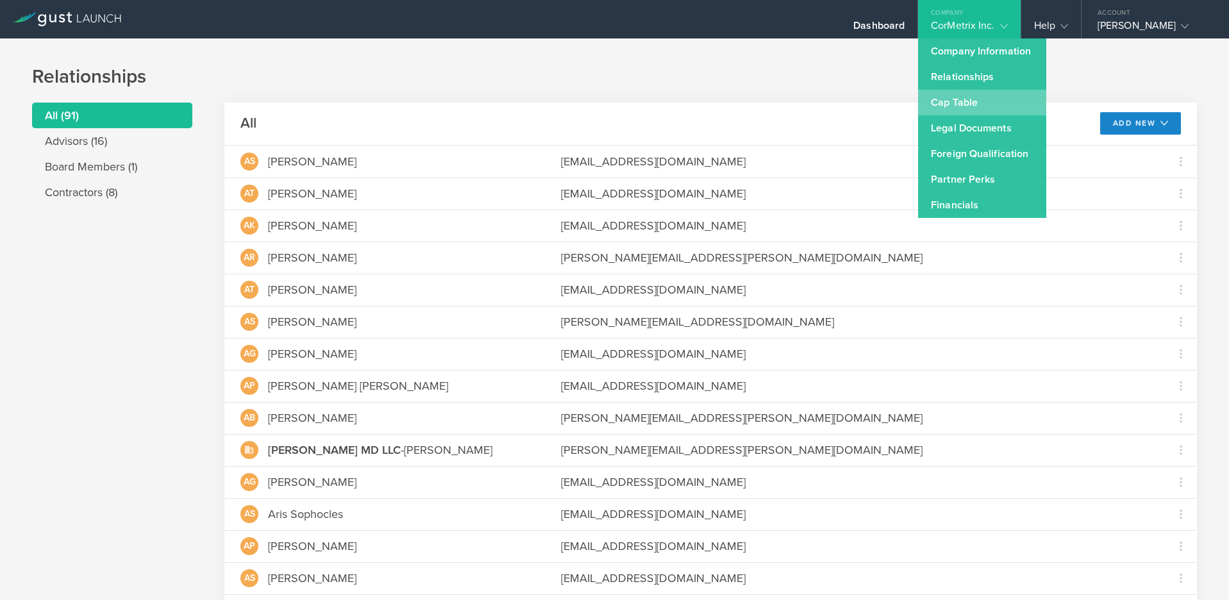
click at [963, 101] on link "Cap Table" at bounding box center [982, 103] width 128 height 26
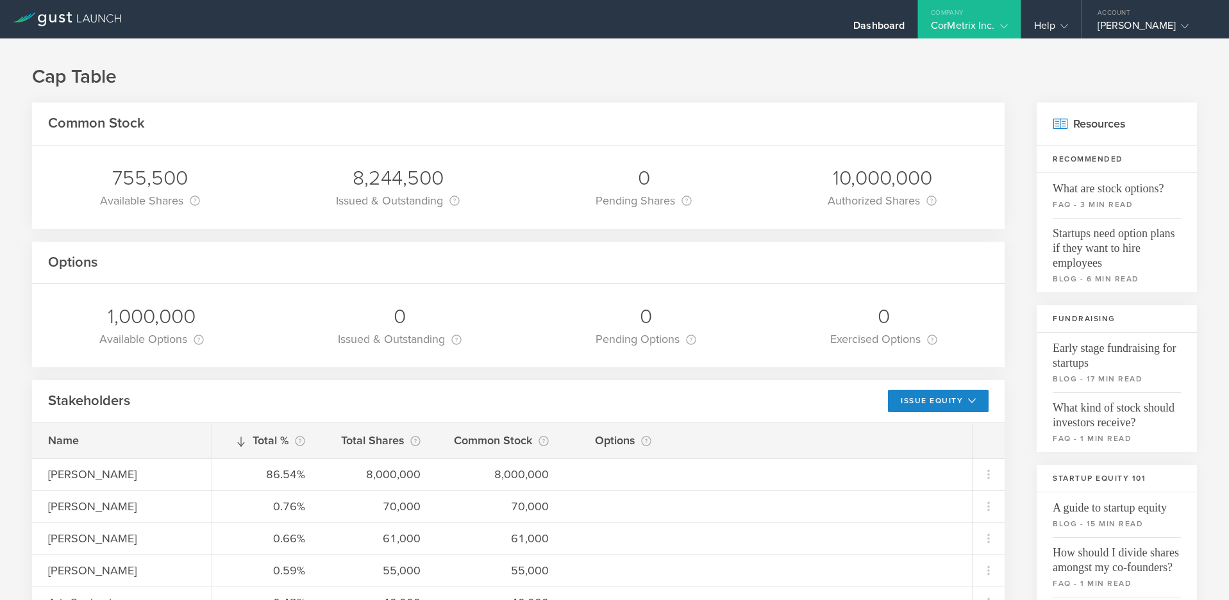
click at [1007, 29] on div "CorMetrix Inc." at bounding box center [969, 28] width 102 height 19
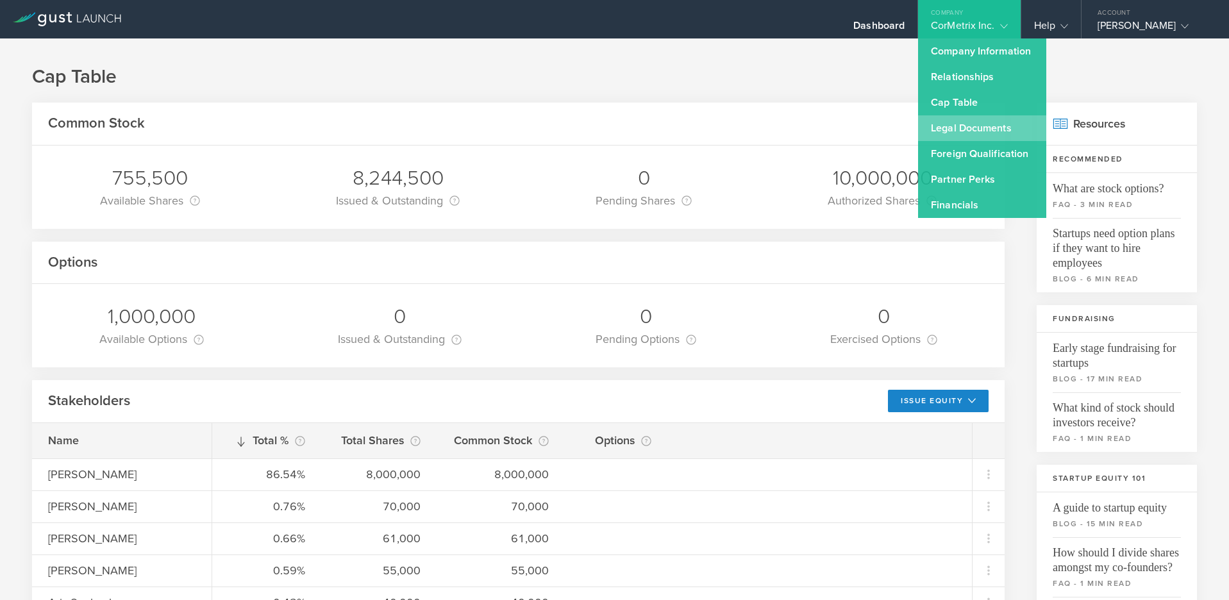
click at [980, 128] on link "Legal Documents" at bounding box center [982, 128] width 128 height 26
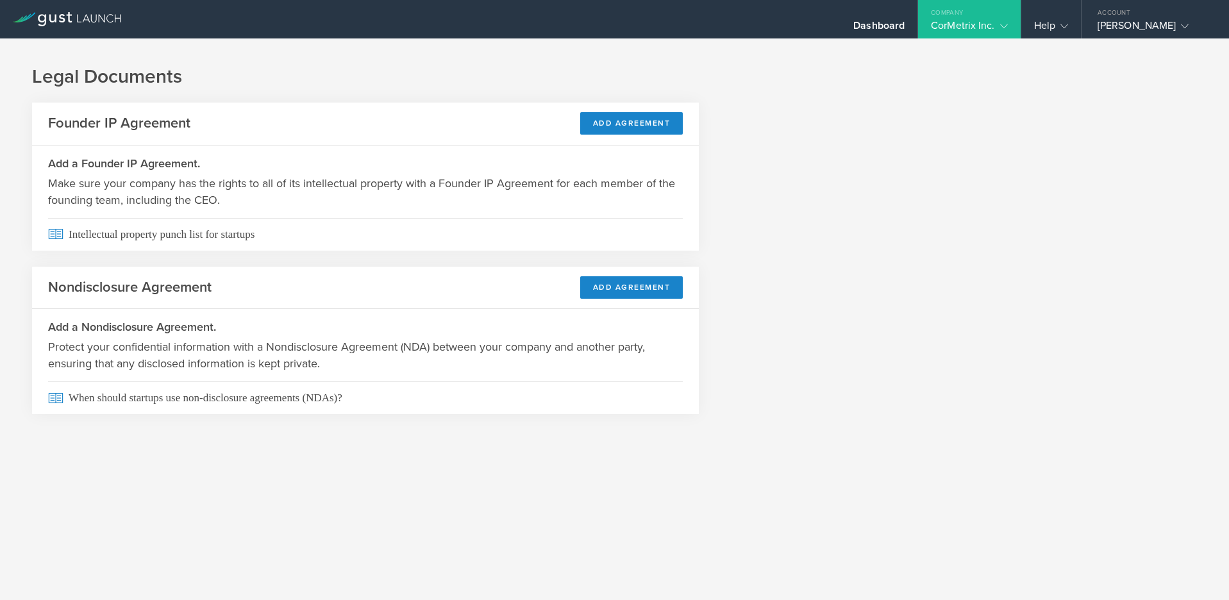
click at [985, 33] on div "CorMetrix Inc." at bounding box center [969, 28] width 76 height 19
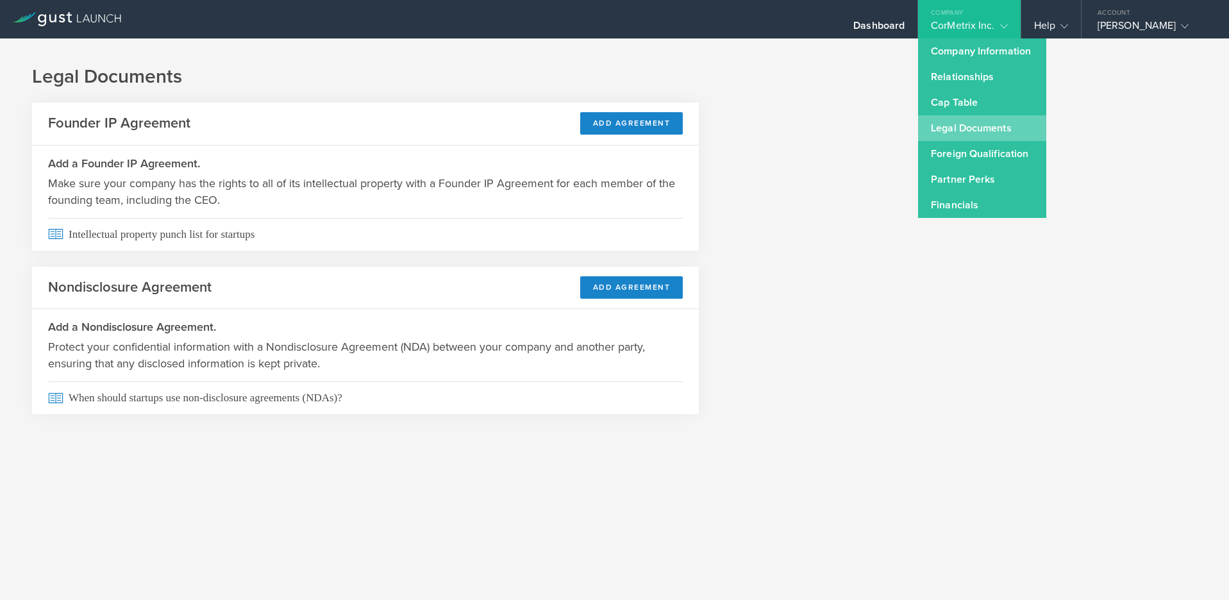
click at [972, 124] on link "Legal Documents" at bounding box center [982, 128] width 128 height 26
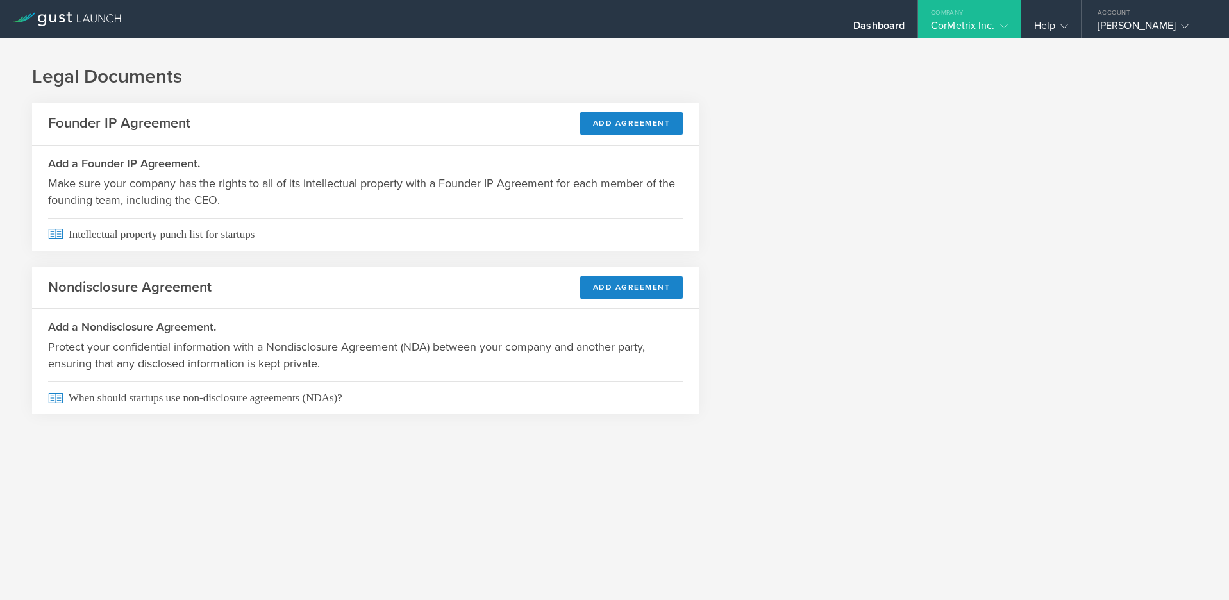
click at [986, 24] on div "CorMetrix Inc." at bounding box center [969, 28] width 76 height 19
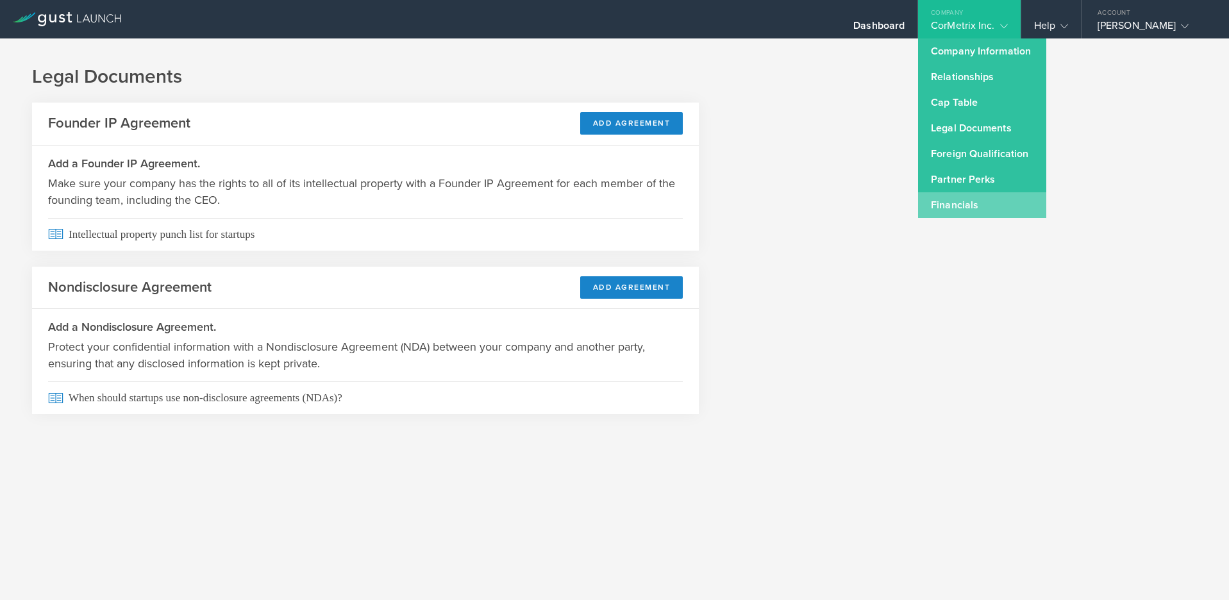
click at [963, 198] on link "Financials" at bounding box center [982, 205] width 128 height 26
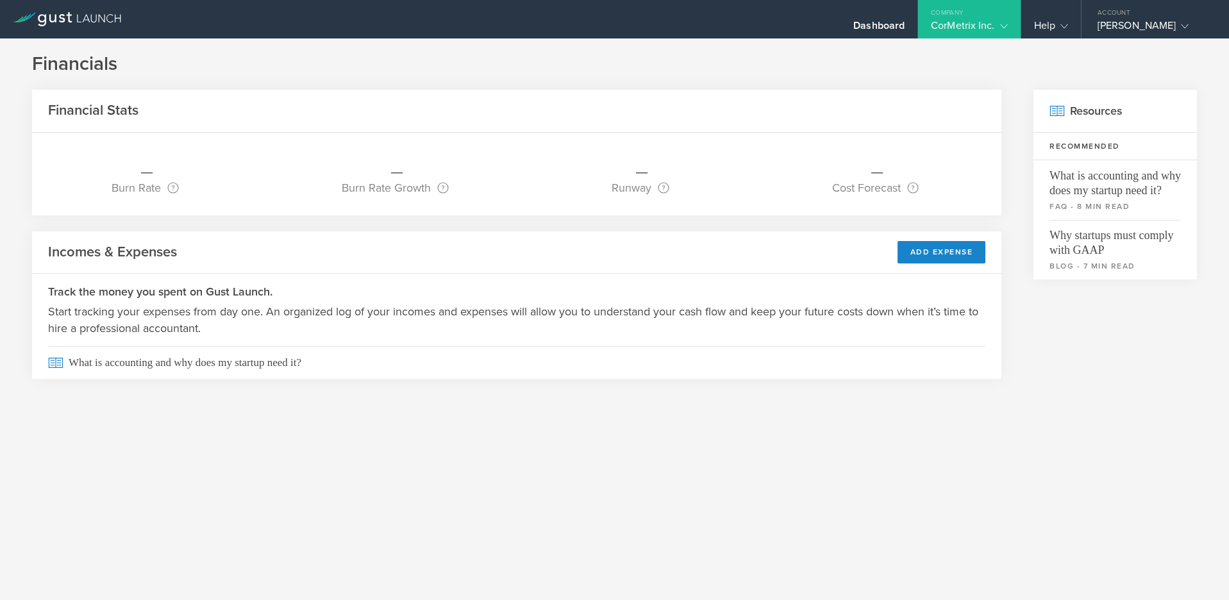
click at [994, 53] on h1 "Financials" at bounding box center [614, 64] width 1165 height 26
click at [1000, 28] on icon at bounding box center [1004, 26] width 8 height 8
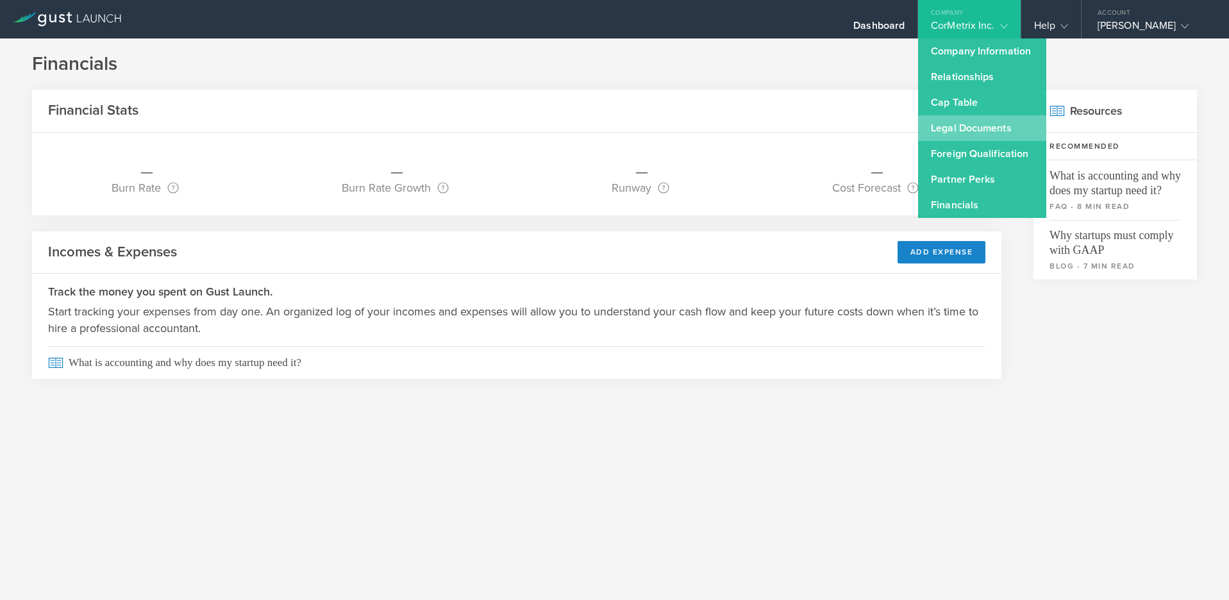
click at [961, 126] on link "Legal Documents" at bounding box center [982, 128] width 128 height 26
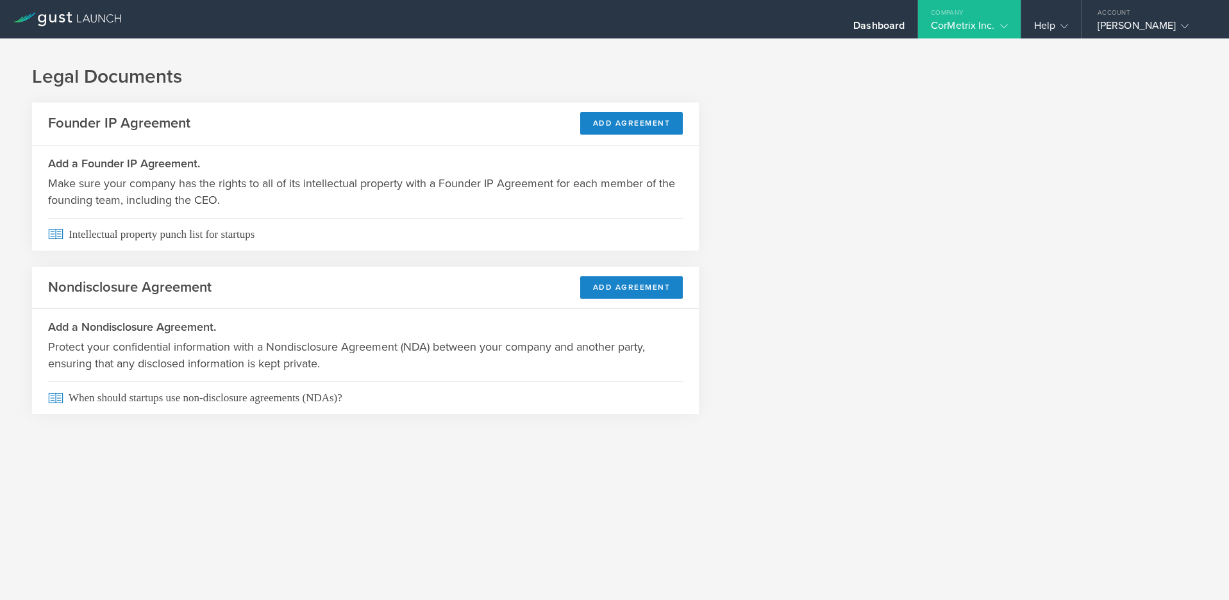
click at [1003, 18] on div "Company" at bounding box center [969, 9] width 102 height 19
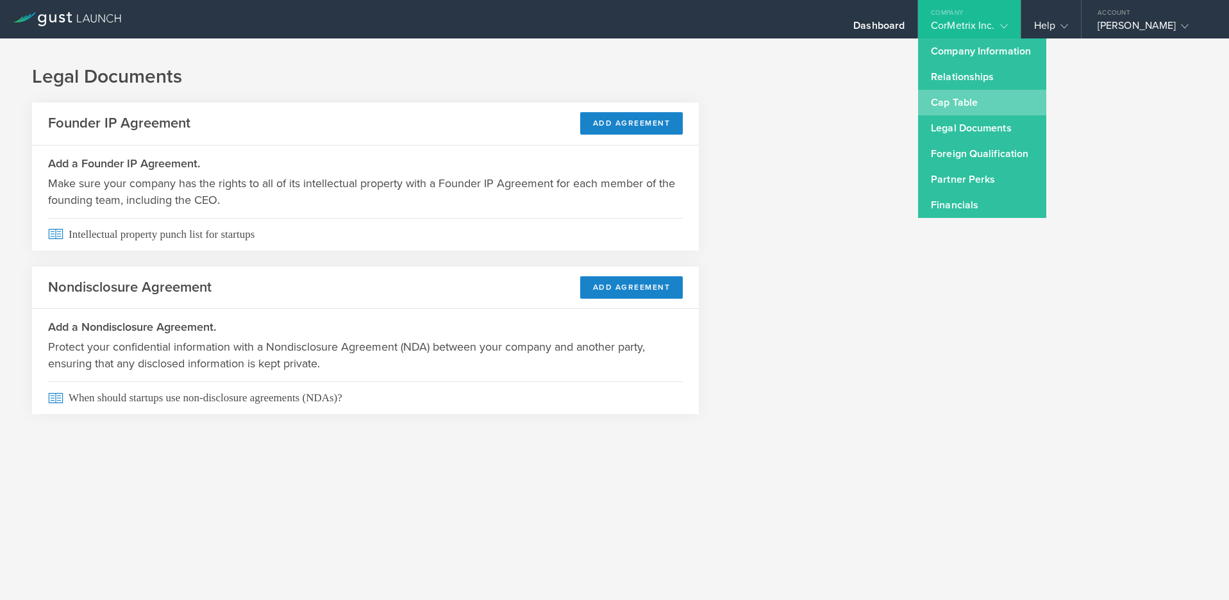
click at [968, 108] on link "Cap Table" at bounding box center [982, 103] width 128 height 26
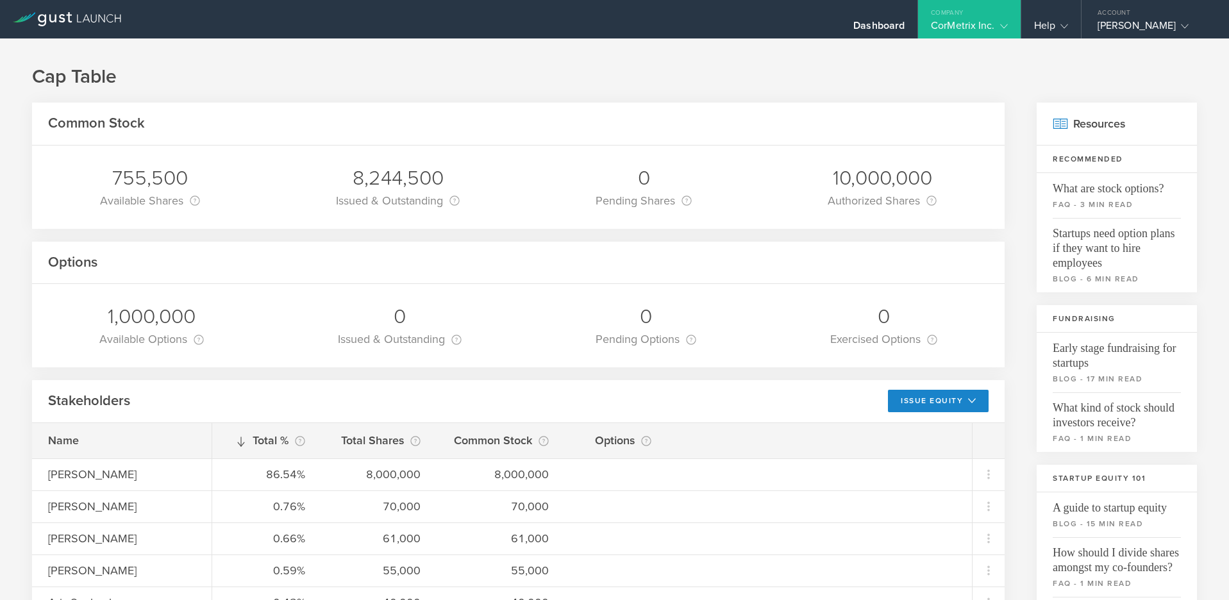
click at [1004, 16] on div "Company" at bounding box center [969, 9] width 102 height 19
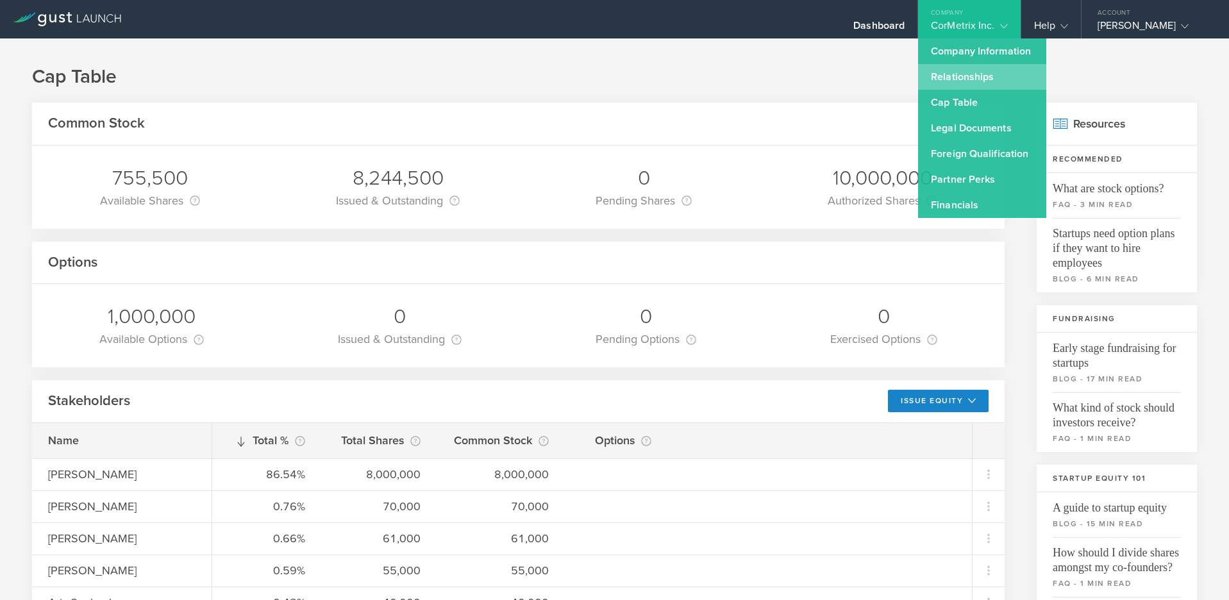
click at [968, 81] on link "Relationships" at bounding box center [982, 77] width 128 height 26
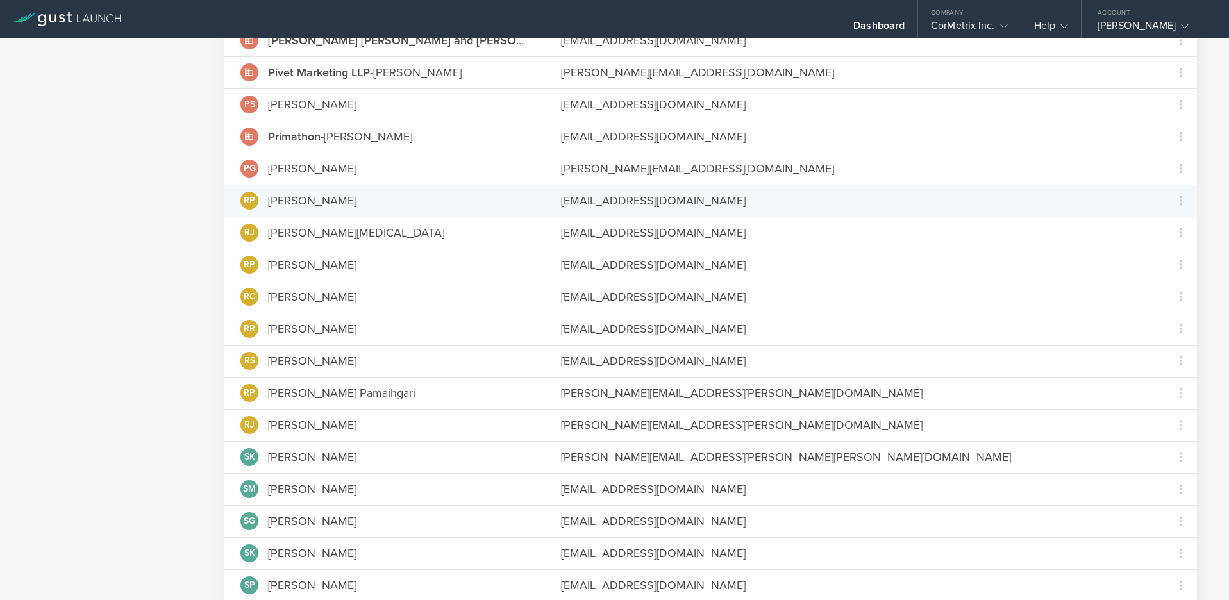
scroll to position [2510, 0]
